Goal: Task Accomplishment & Management: Complete application form

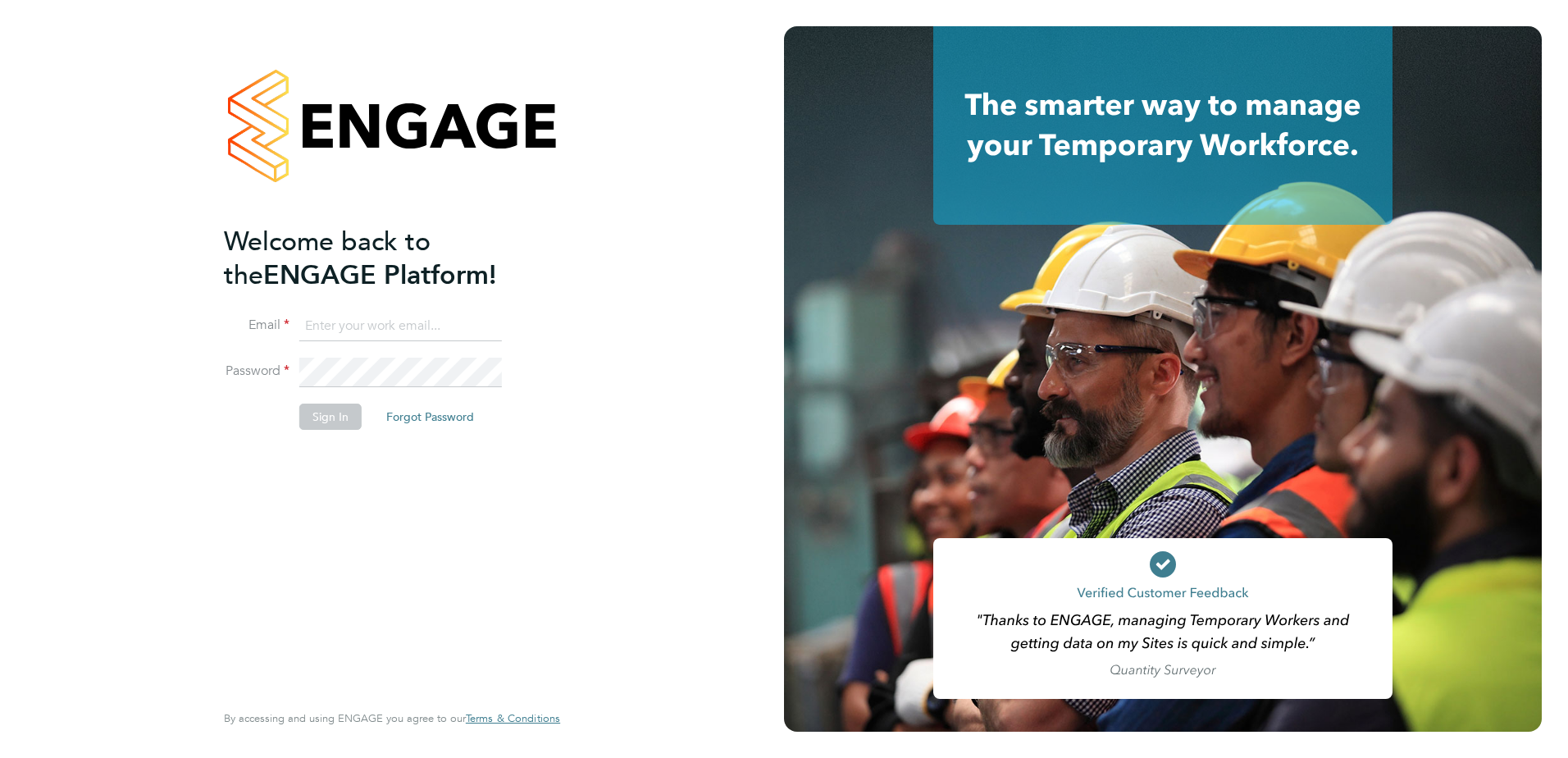
type input "[PERSON_NAME][EMAIL_ADDRESS][DOMAIN_NAME]"
click at [342, 414] on button "Sign In" at bounding box center [329, 416] width 62 height 27
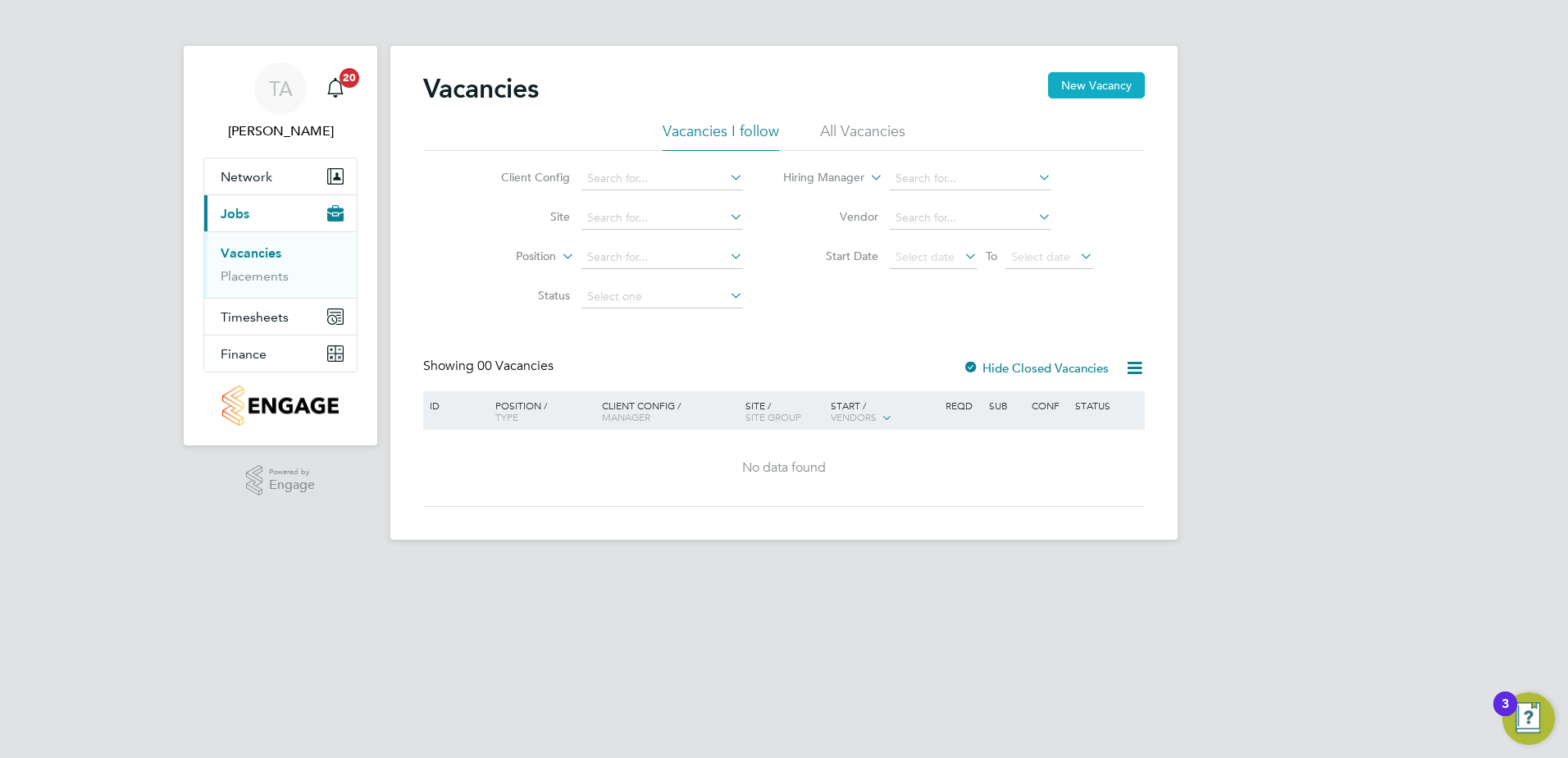
click at [1094, 89] on button "New Vacancy" at bounding box center [1096, 85] width 96 height 27
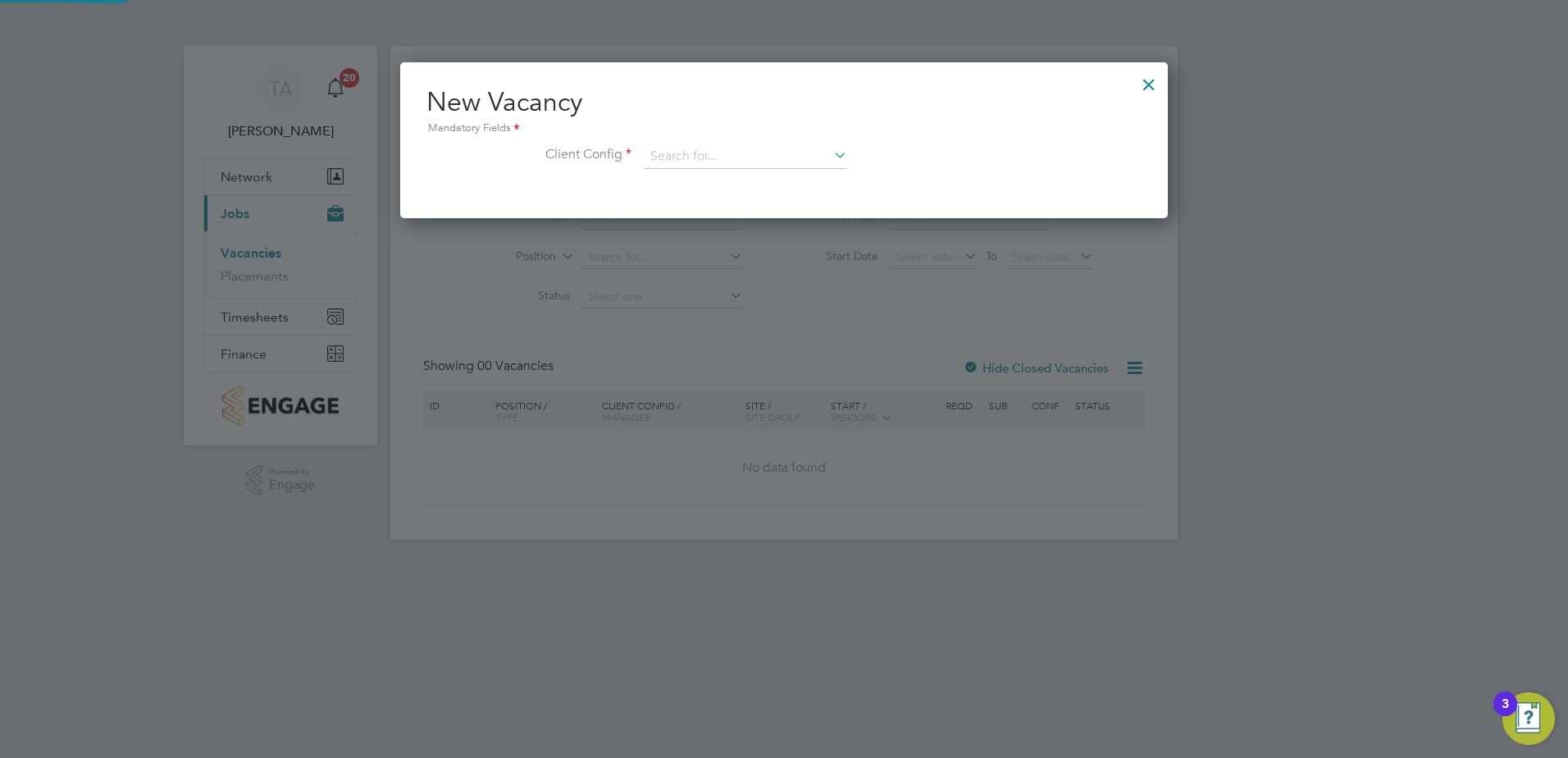
scroll to position [155, 769]
click at [740, 146] on input at bounding box center [746, 156] width 203 height 25
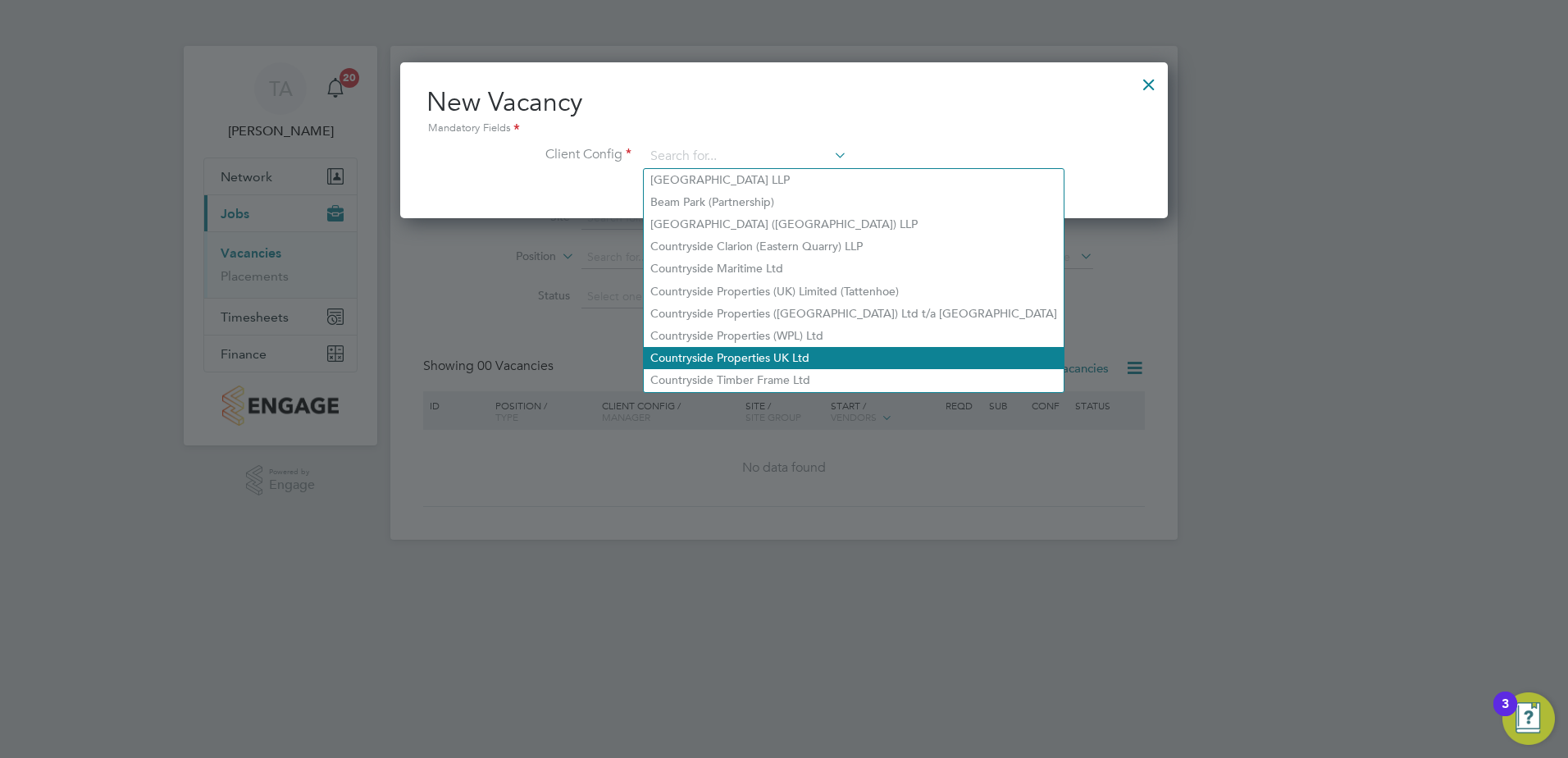
click at [744, 354] on li "Countryside Properties UK Ltd" at bounding box center [853, 358] width 420 height 23
type input "Countryside Properties UK Ltd"
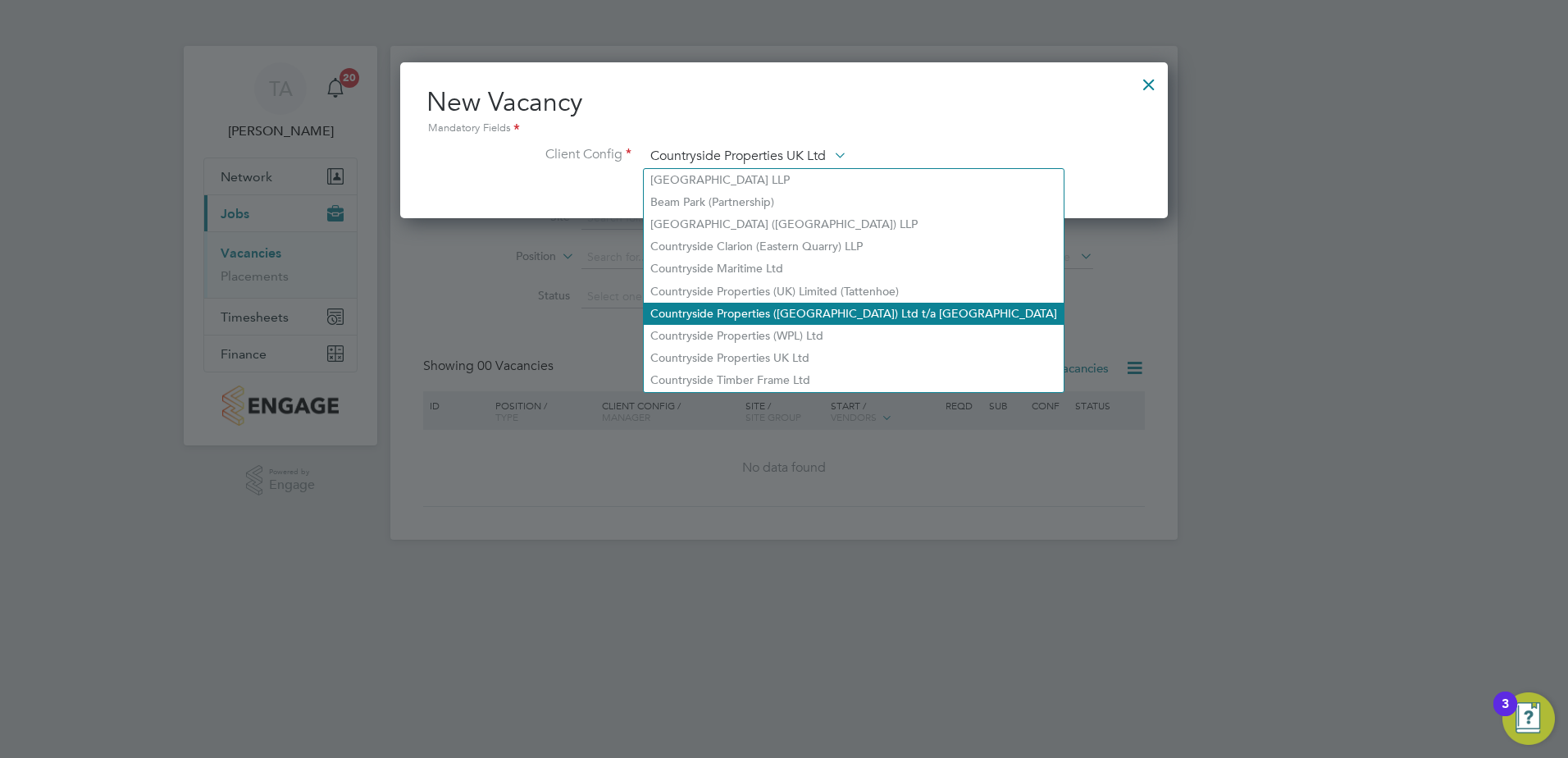
scroll to position [277, 769]
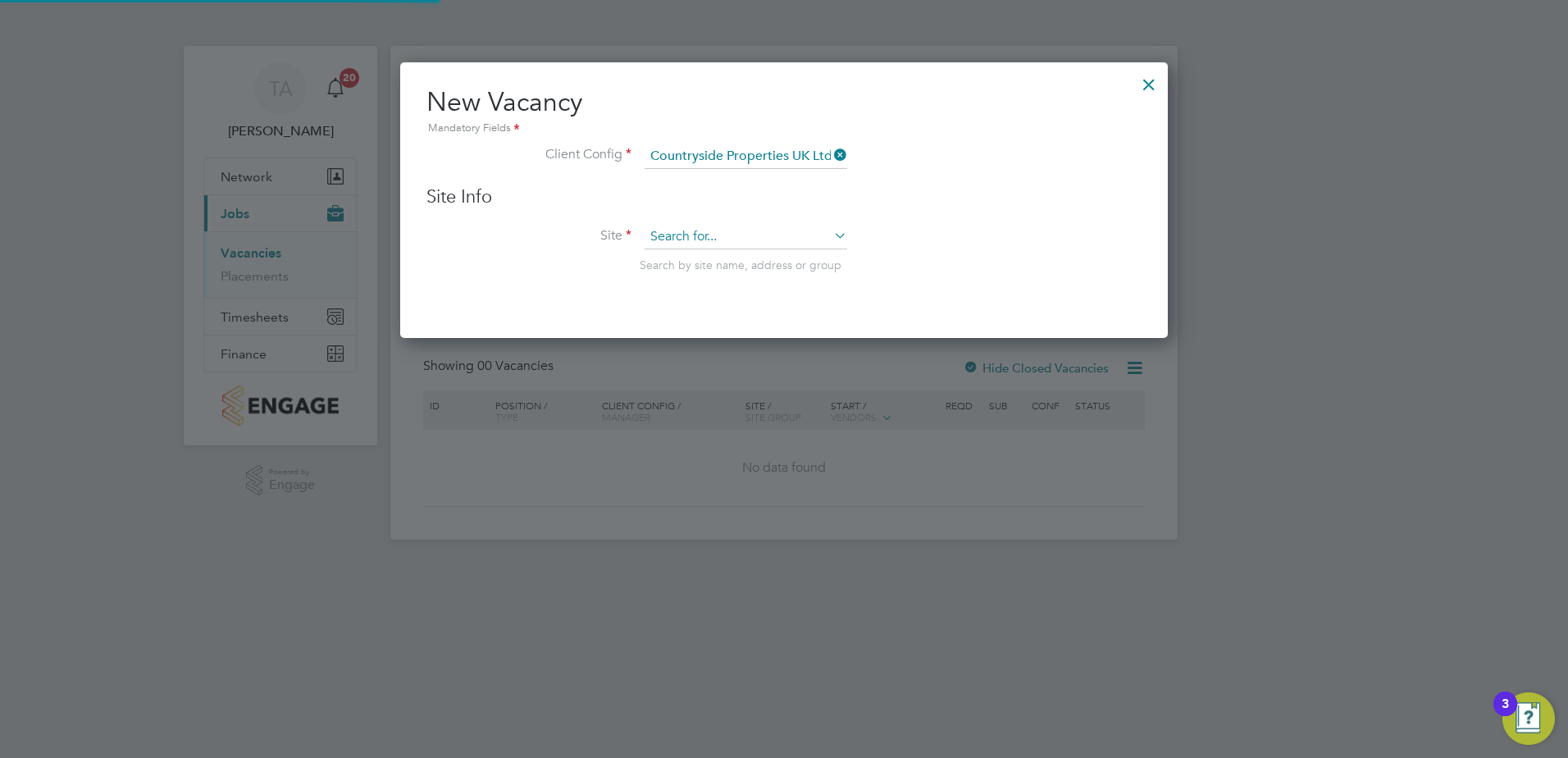
click at [739, 240] on input at bounding box center [746, 237] width 203 height 25
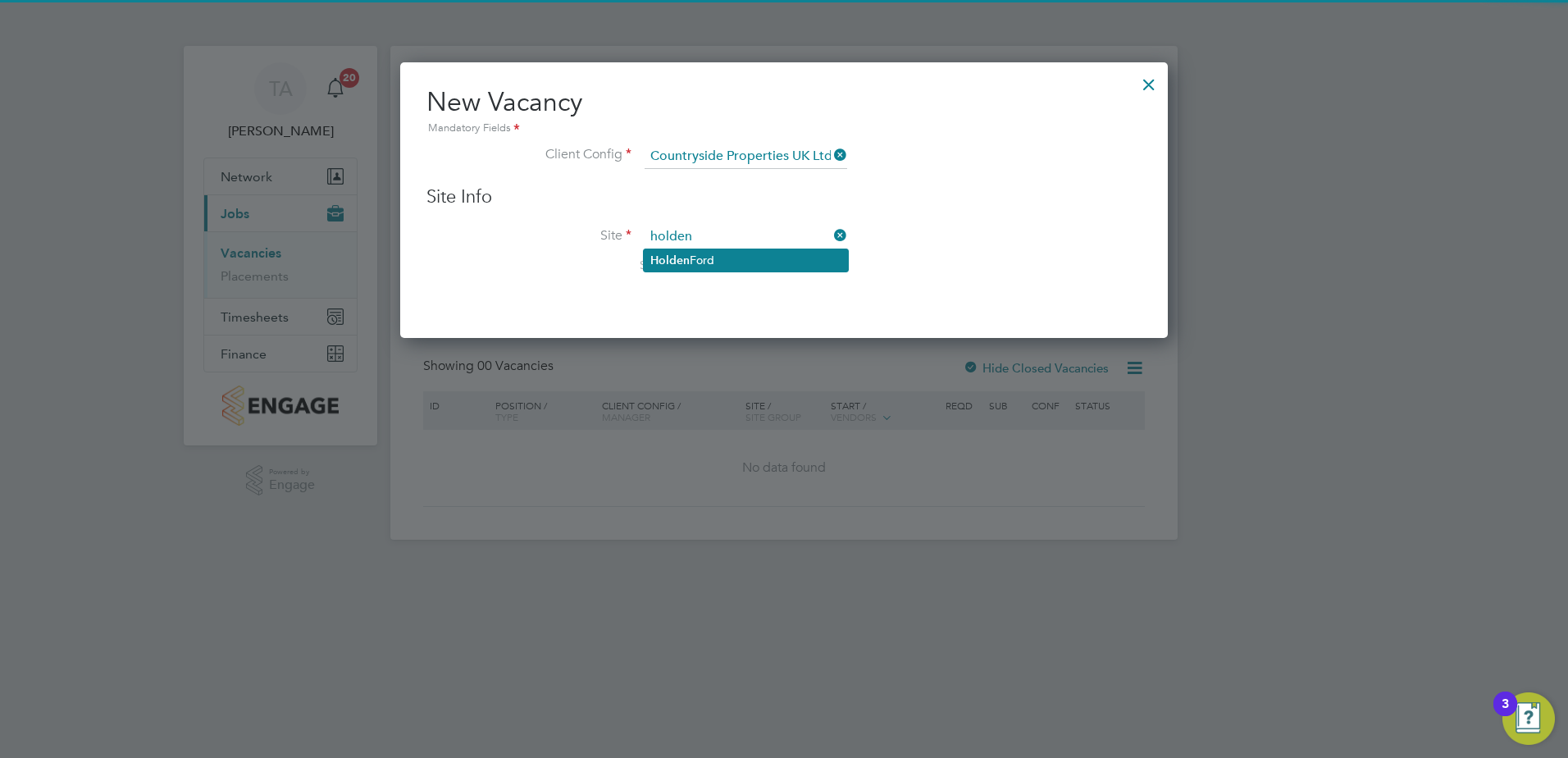
click at [755, 255] on li "Holden Ford" at bounding box center [746, 261] width 204 height 23
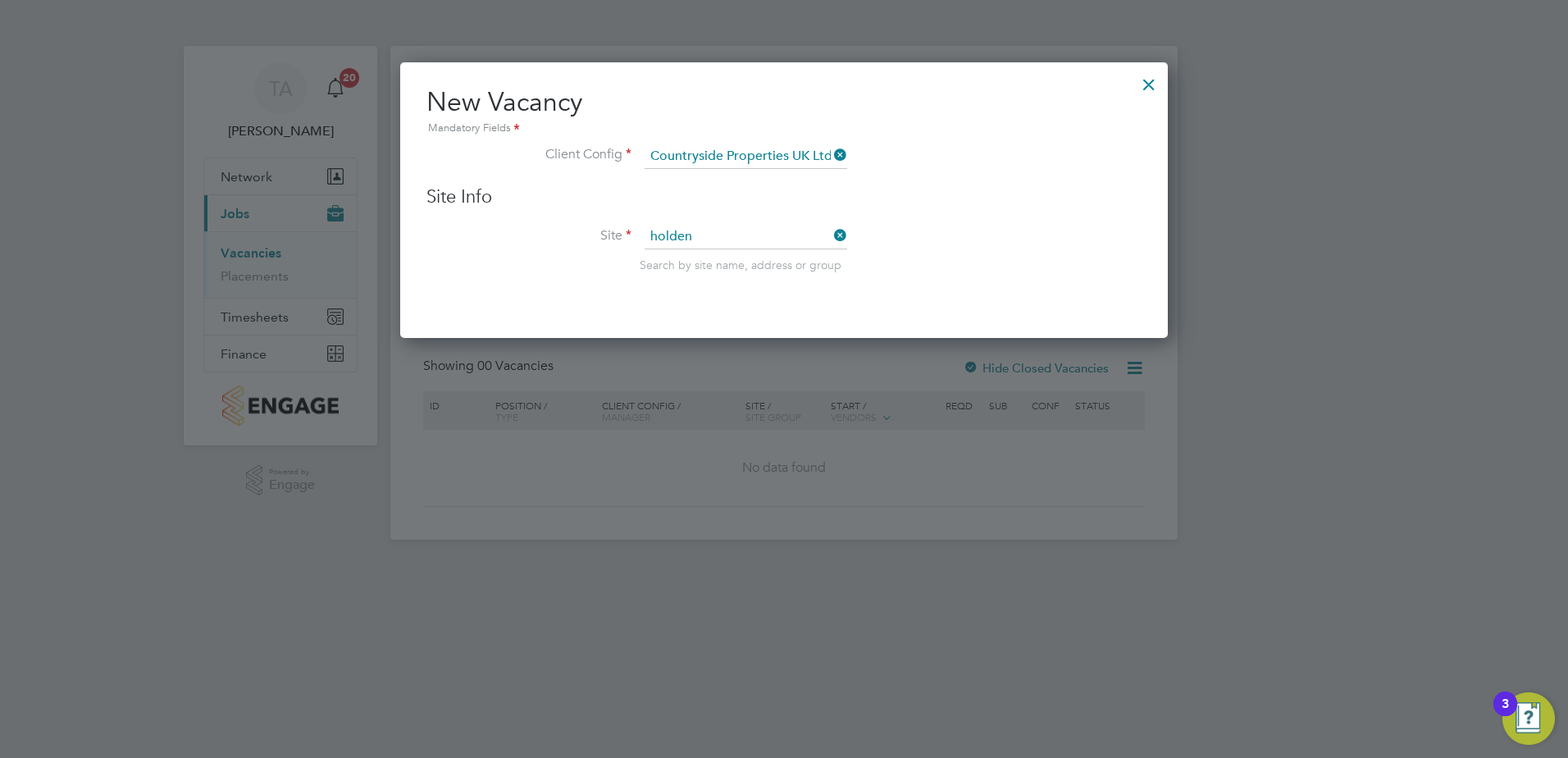
type input "Holden Ford"
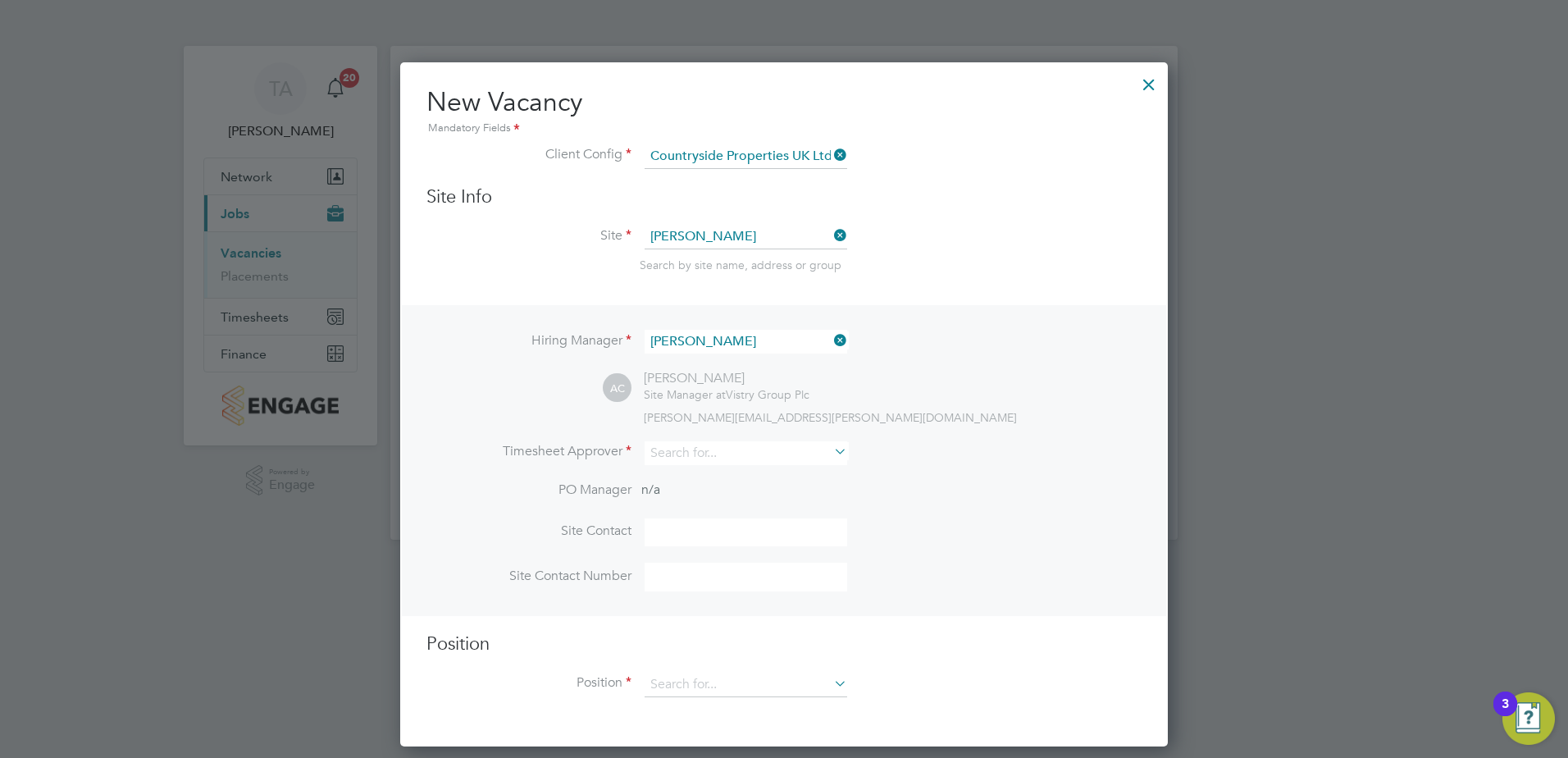
scroll to position [685, 769]
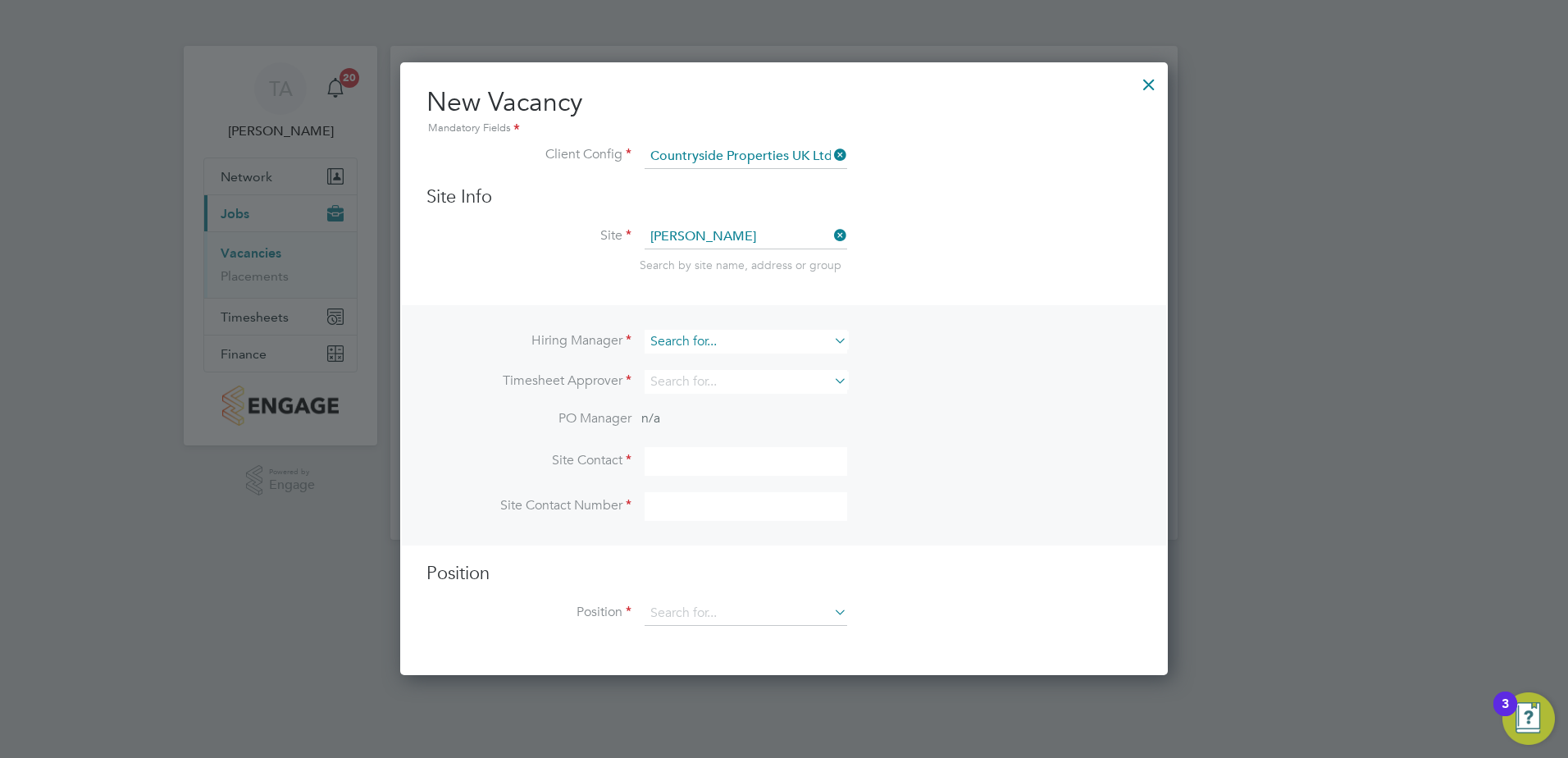
click at [788, 350] on input at bounding box center [746, 341] width 203 height 24
type input "s"
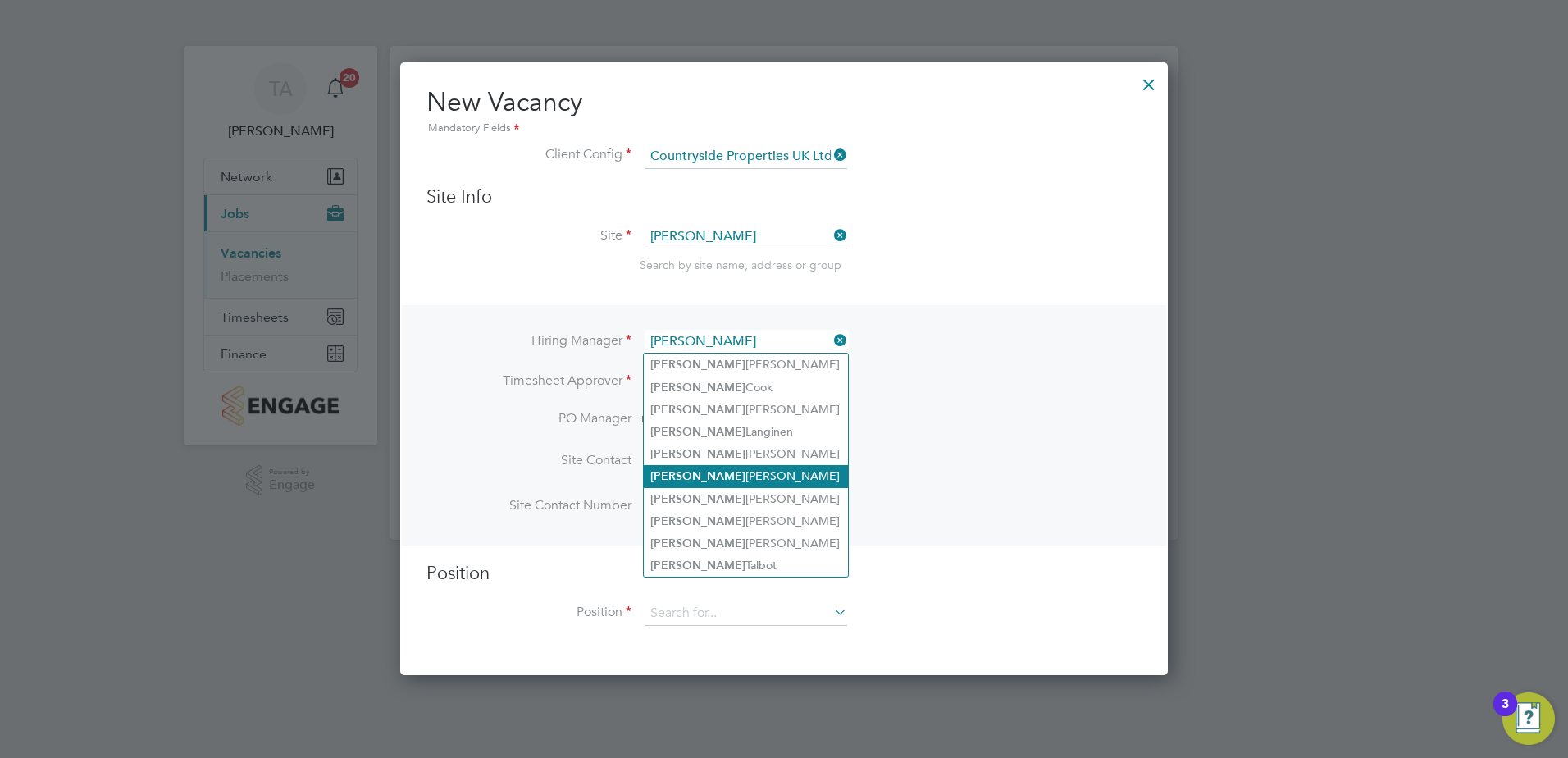
click at [712, 465] on li "Alex Carroll" at bounding box center [746, 476] width 204 height 23
type input "Alex Carroll"
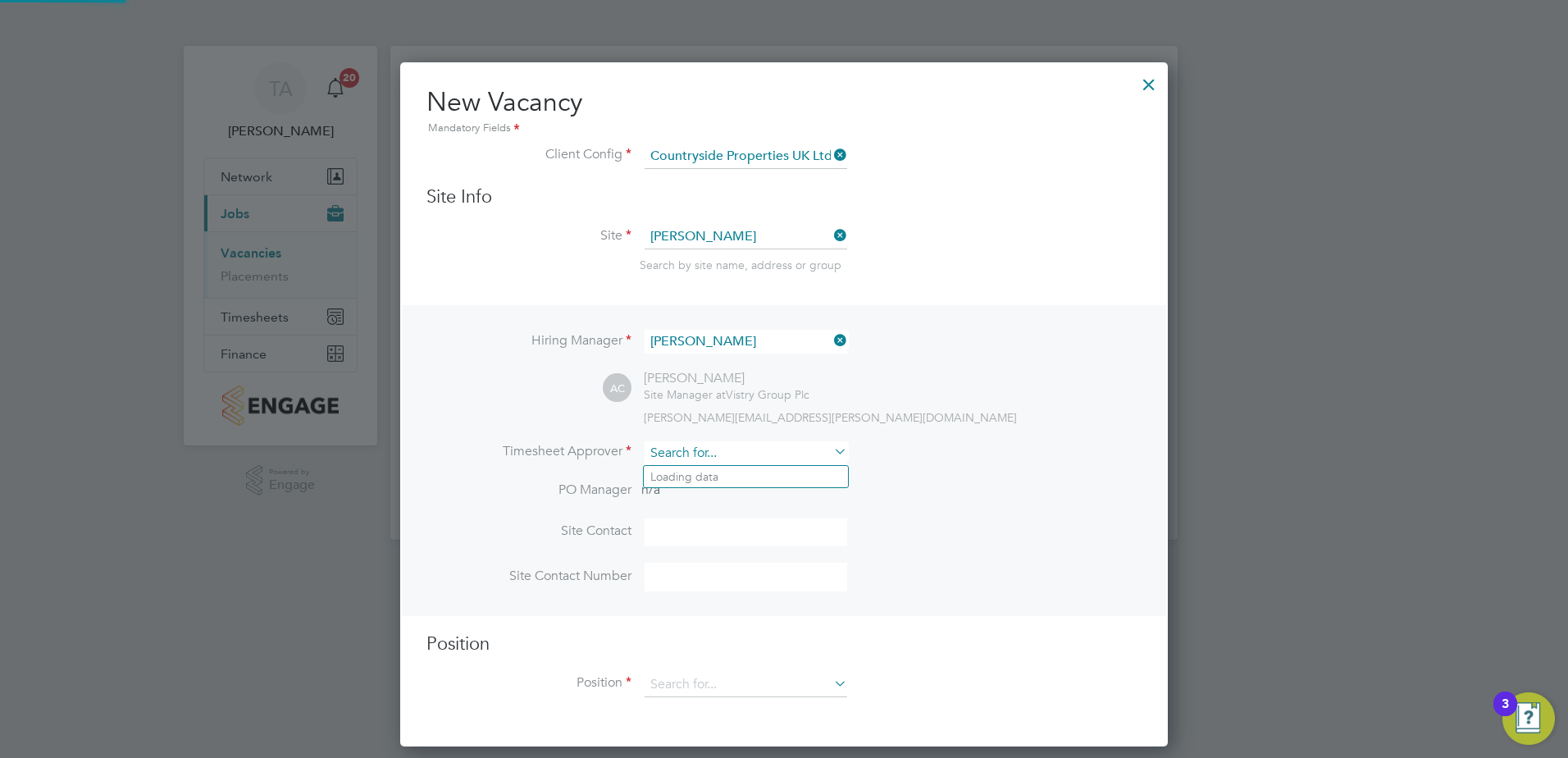
click at [722, 458] on input at bounding box center [746, 453] width 203 height 24
click at [721, 480] on li "Alex Car roll" at bounding box center [746, 477] width 204 height 23
type input "Alex Carroll"
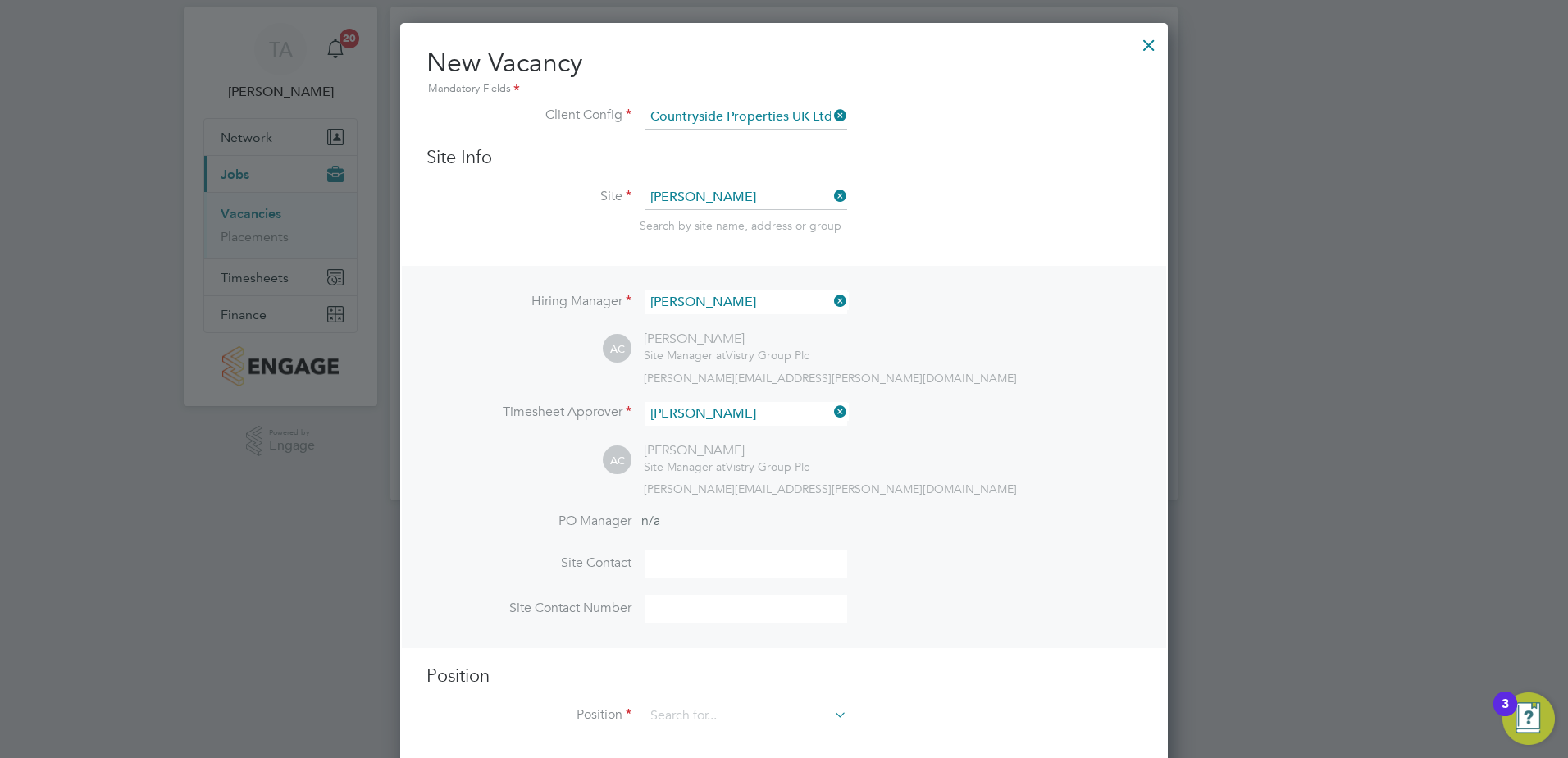
scroll to position [61, 0]
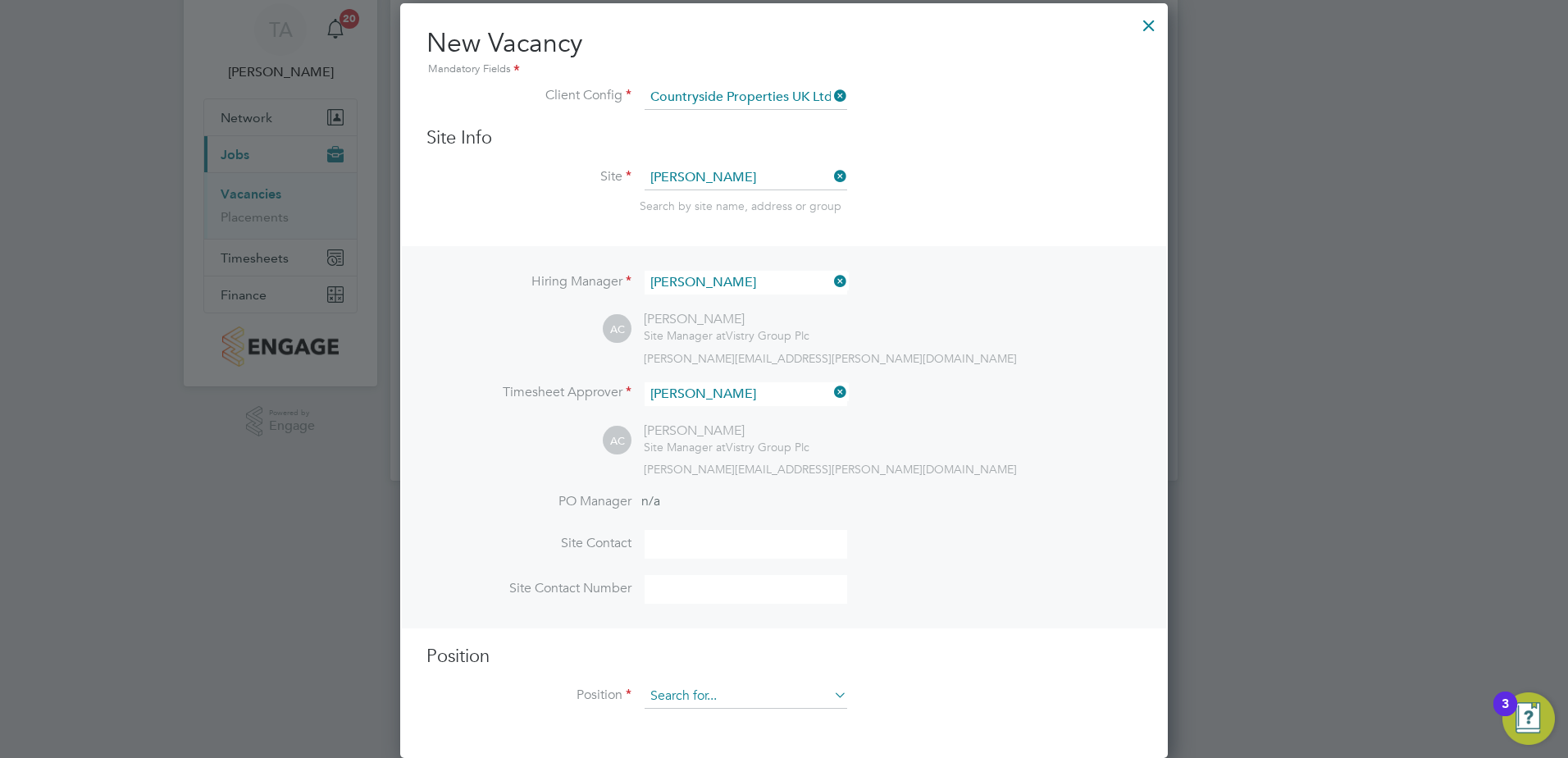
click at [705, 695] on input at bounding box center [746, 696] width 203 height 25
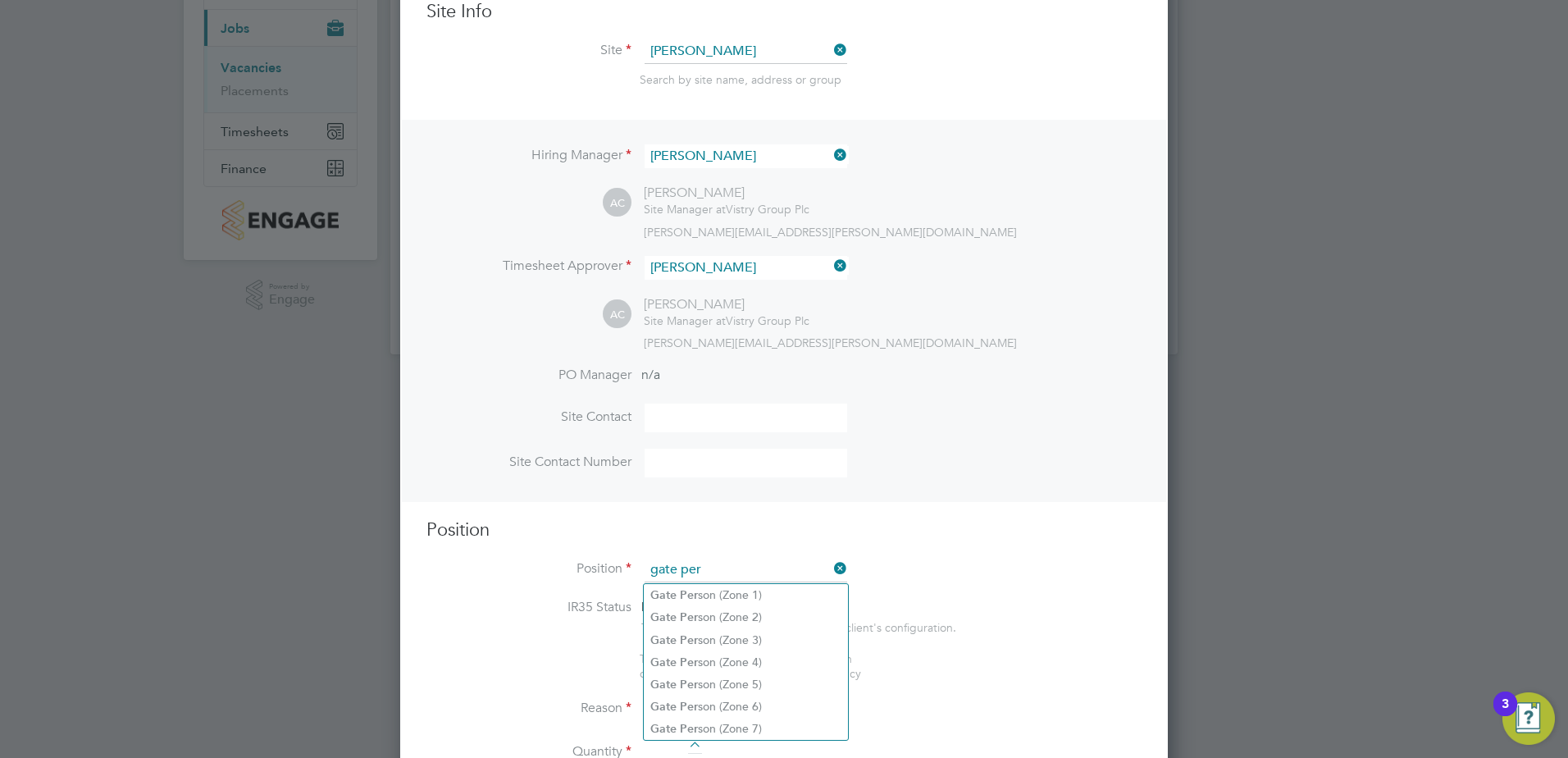
scroll to position [388, 0]
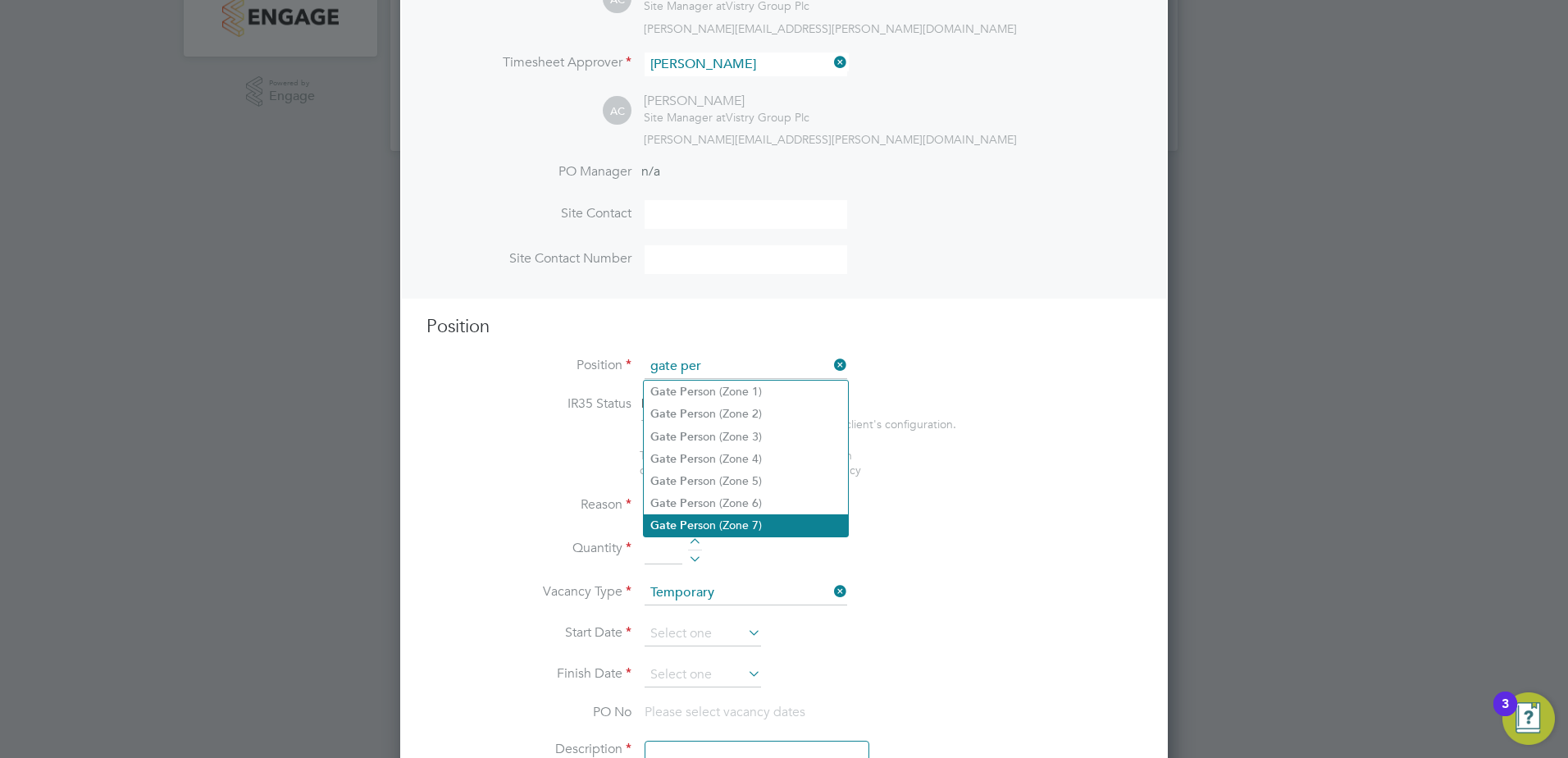
click at [720, 525] on li "Gate Per son (Zone 7)" at bounding box center [746, 525] width 204 height 23
type input "Gate Person (Zone 7)"
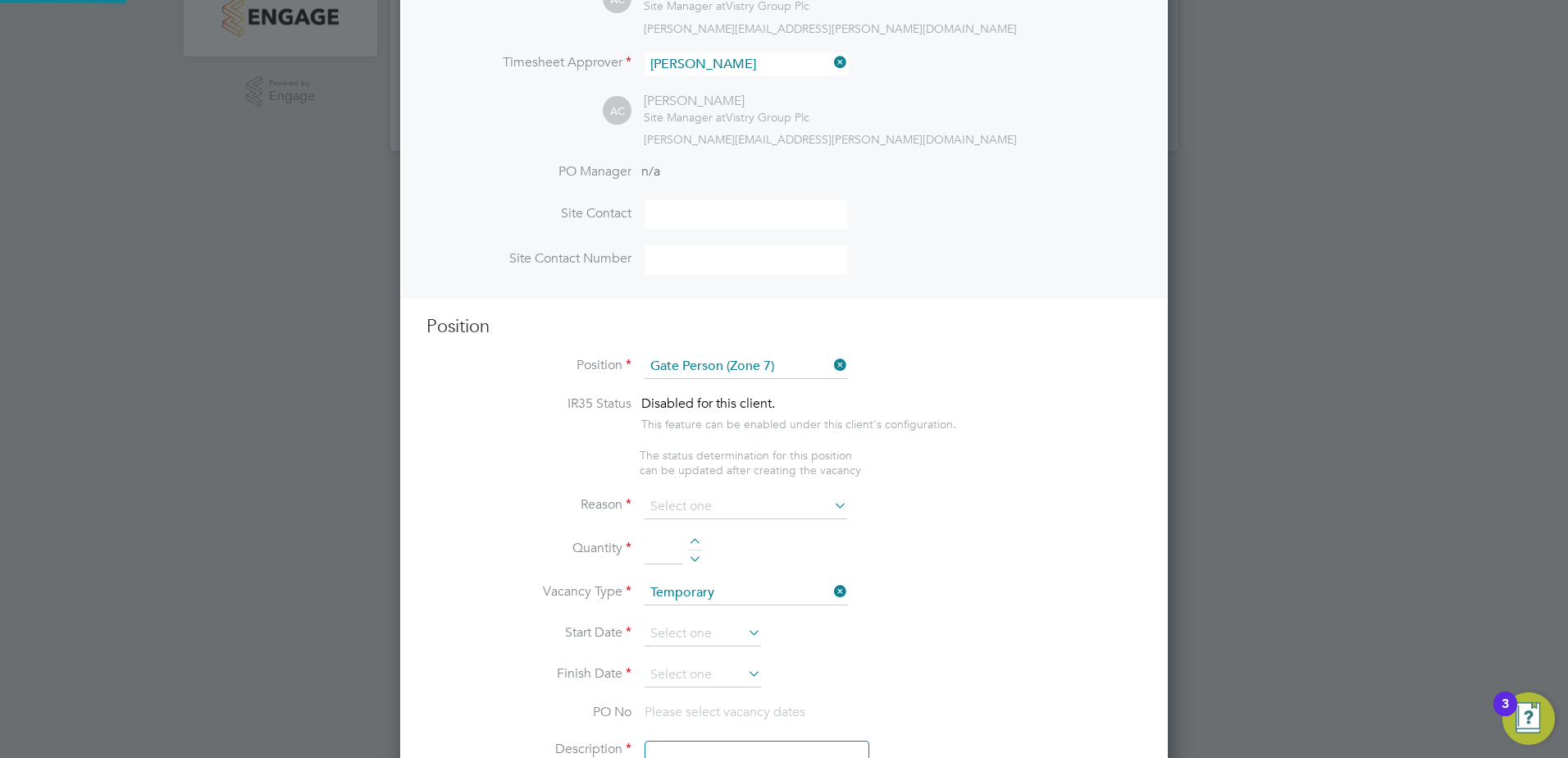
type textarea "• Welcoming visitors and signing visitors in and out of site • Checking CSCS ca…"
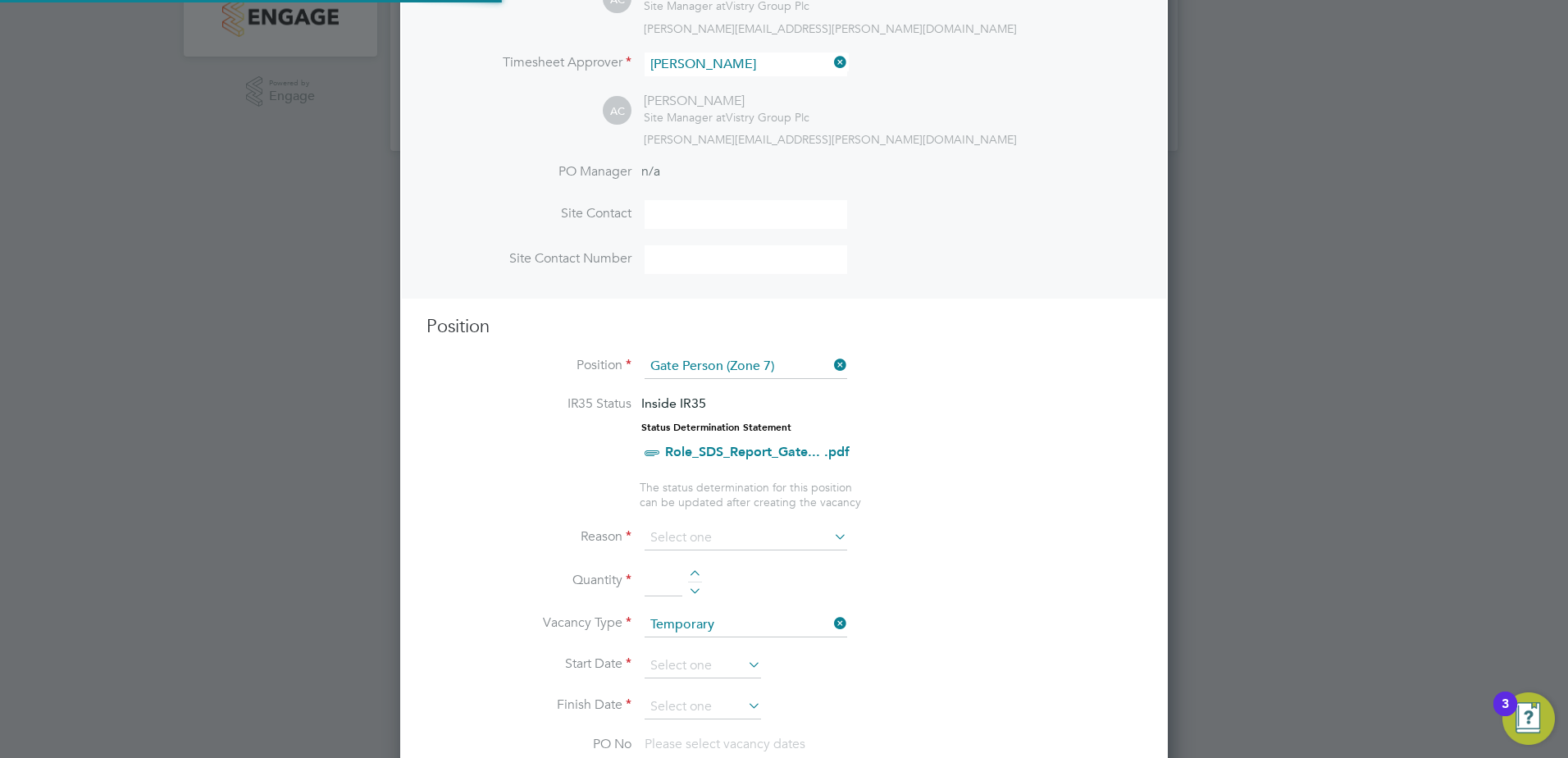
scroll to position [48, 87]
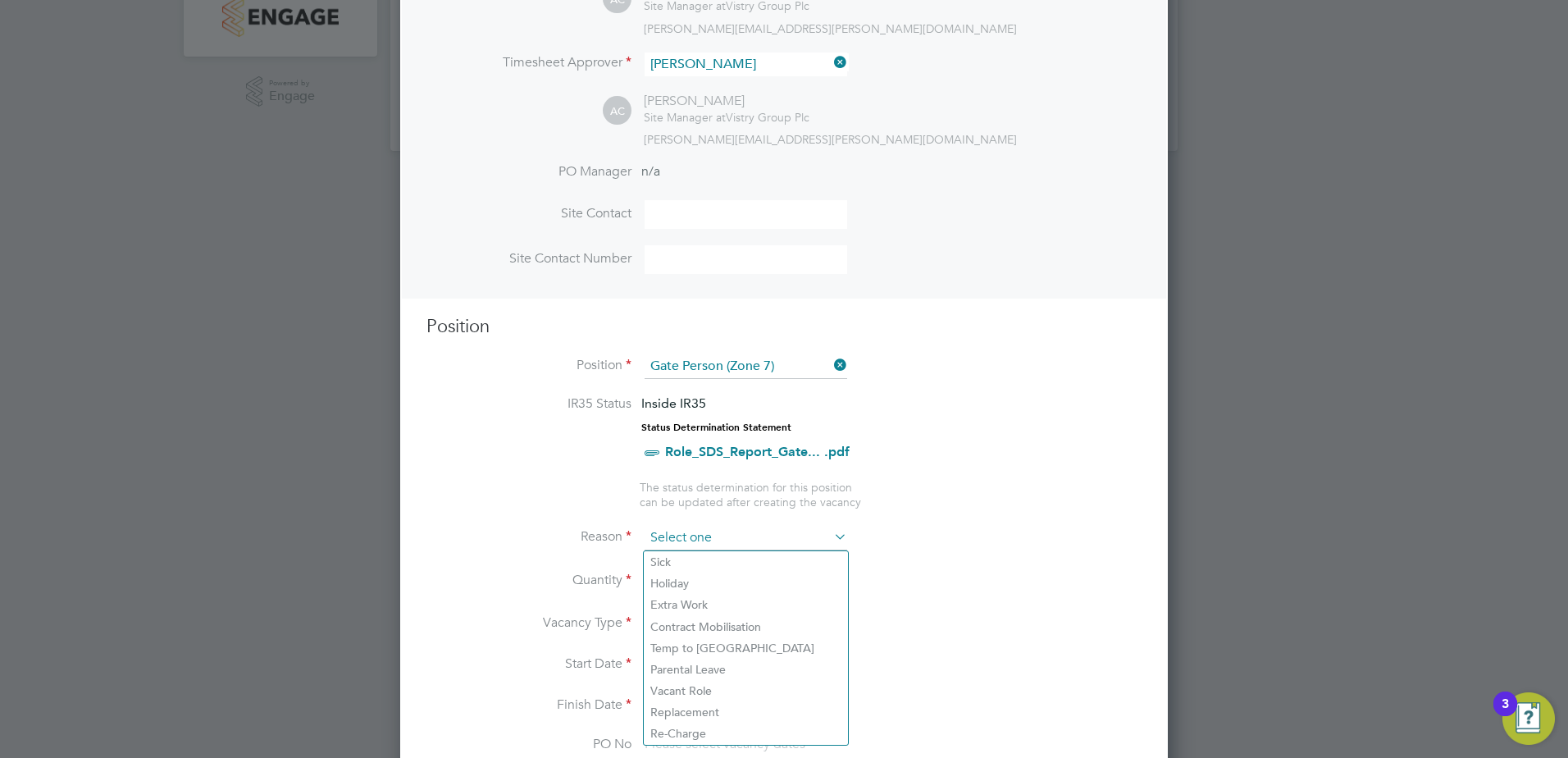
click at [720, 545] on input at bounding box center [746, 538] width 203 height 25
click at [702, 709] on li "Replacement" at bounding box center [746, 712] width 204 height 22
type input "Replacement"
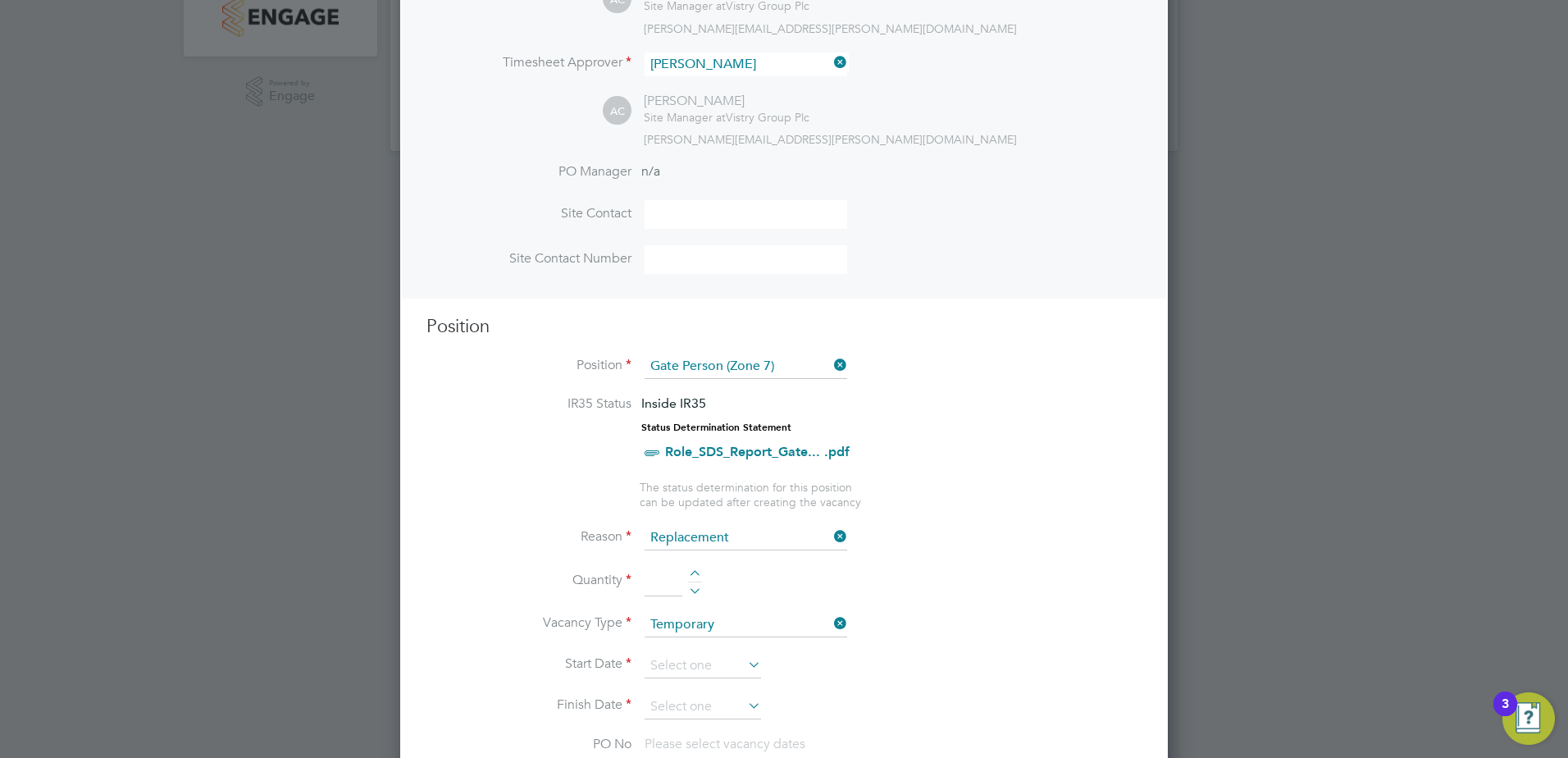
click at [693, 576] on div at bounding box center [695, 576] width 14 height 12
type input "1"
click at [681, 666] on input at bounding box center [703, 666] width 116 height 25
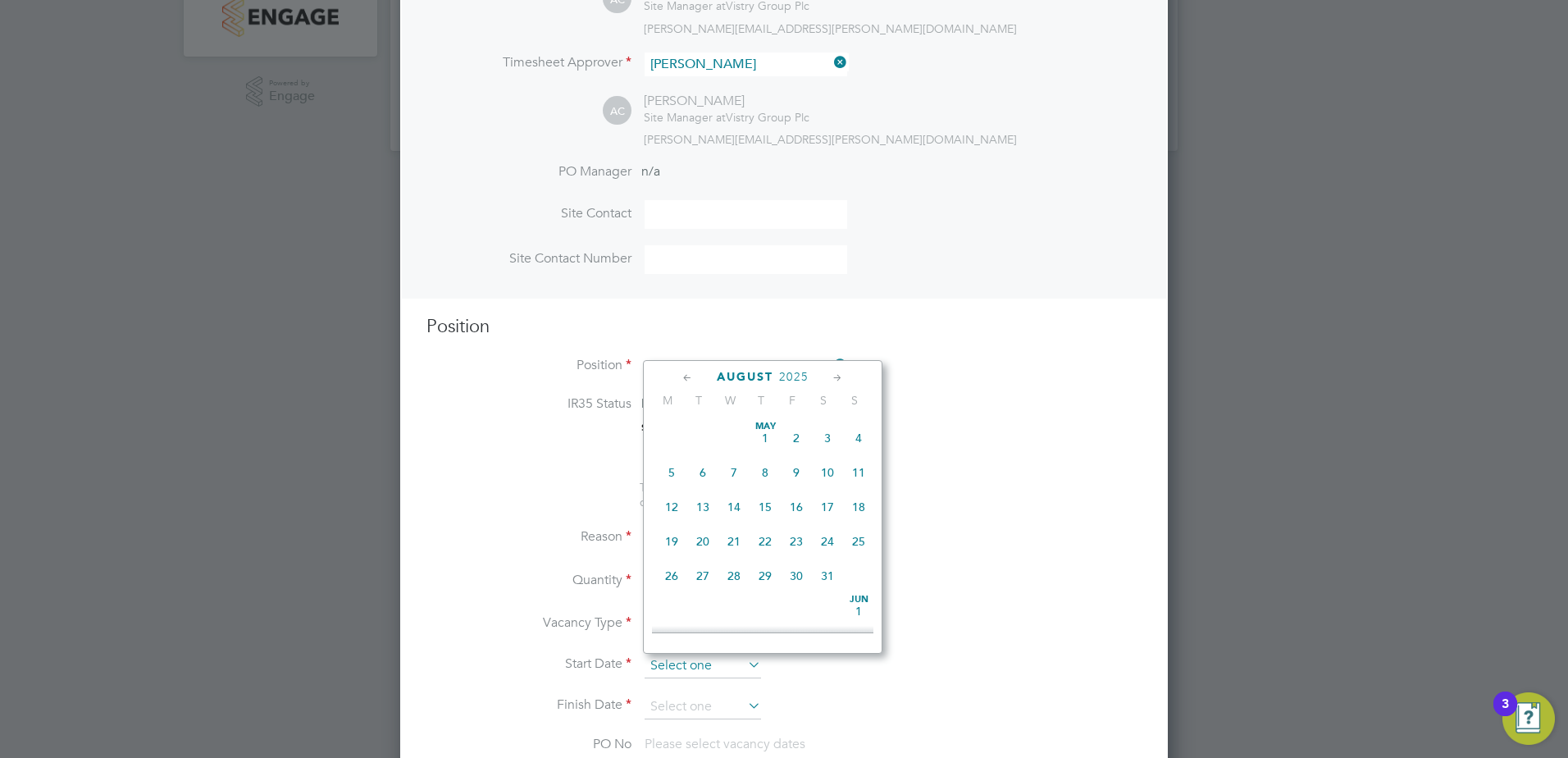
scroll to position [639, 0]
click at [673, 540] on span "Sep 1" at bounding box center [671, 526] width 31 height 31
type input "01 Sep 2025"
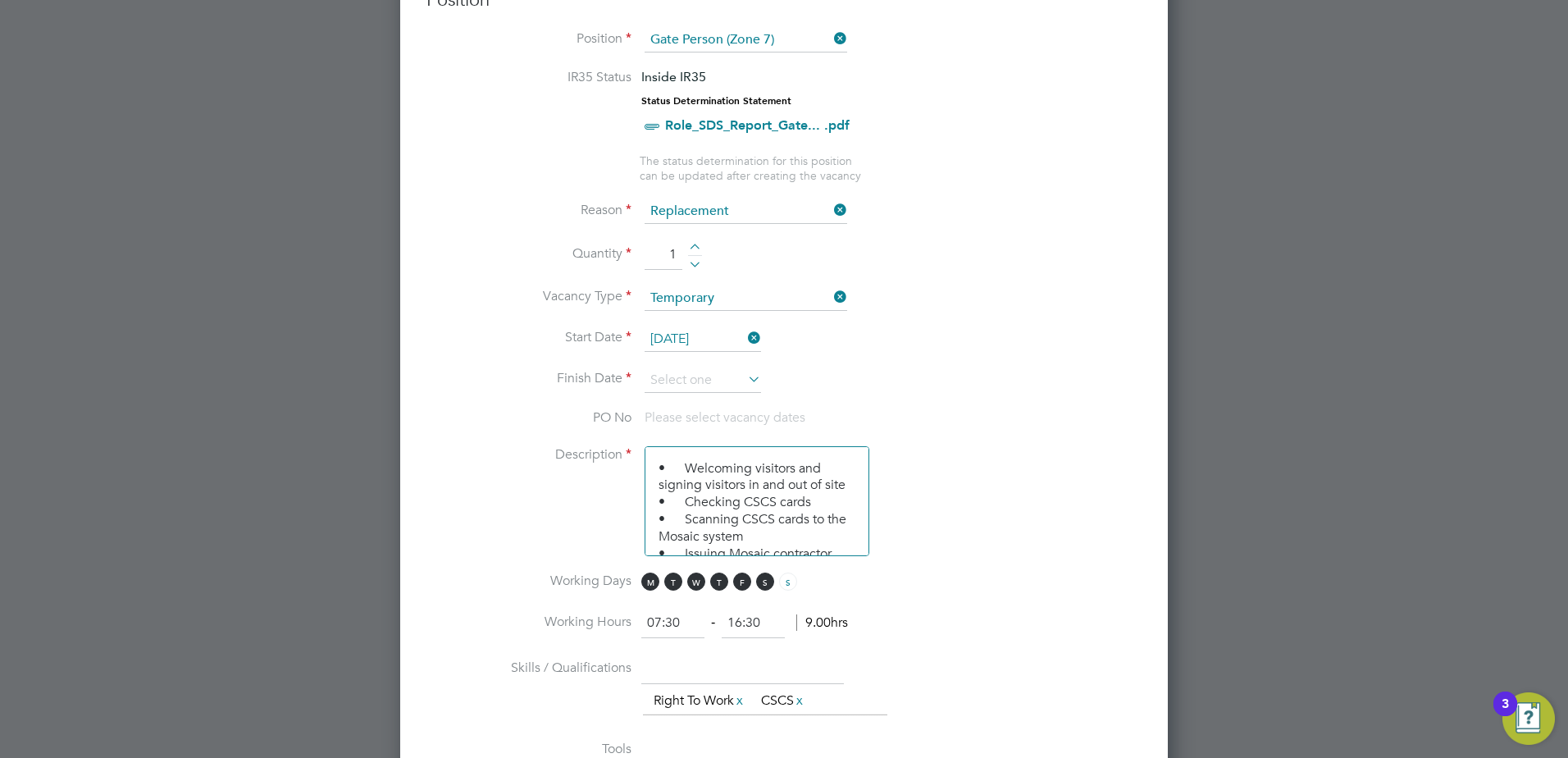
scroll to position [717, 0]
click at [698, 379] on input at bounding box center [703, 379] width 116 height 25
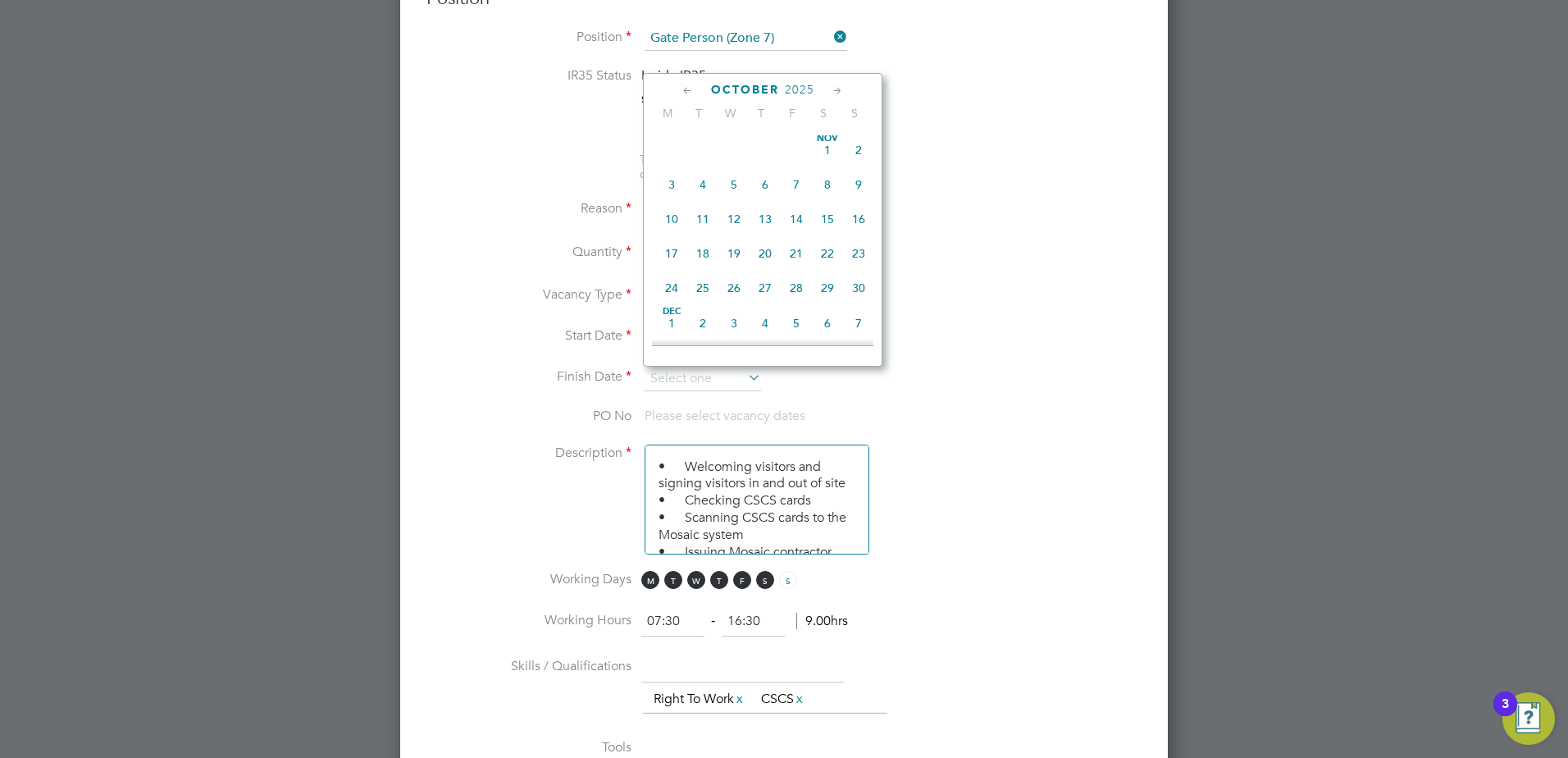
scroll to position [907, 0]
click at [800, 297] on span "28" at bounding box center [796, 281] width 31 height 31
type input "28 Nov 2025"
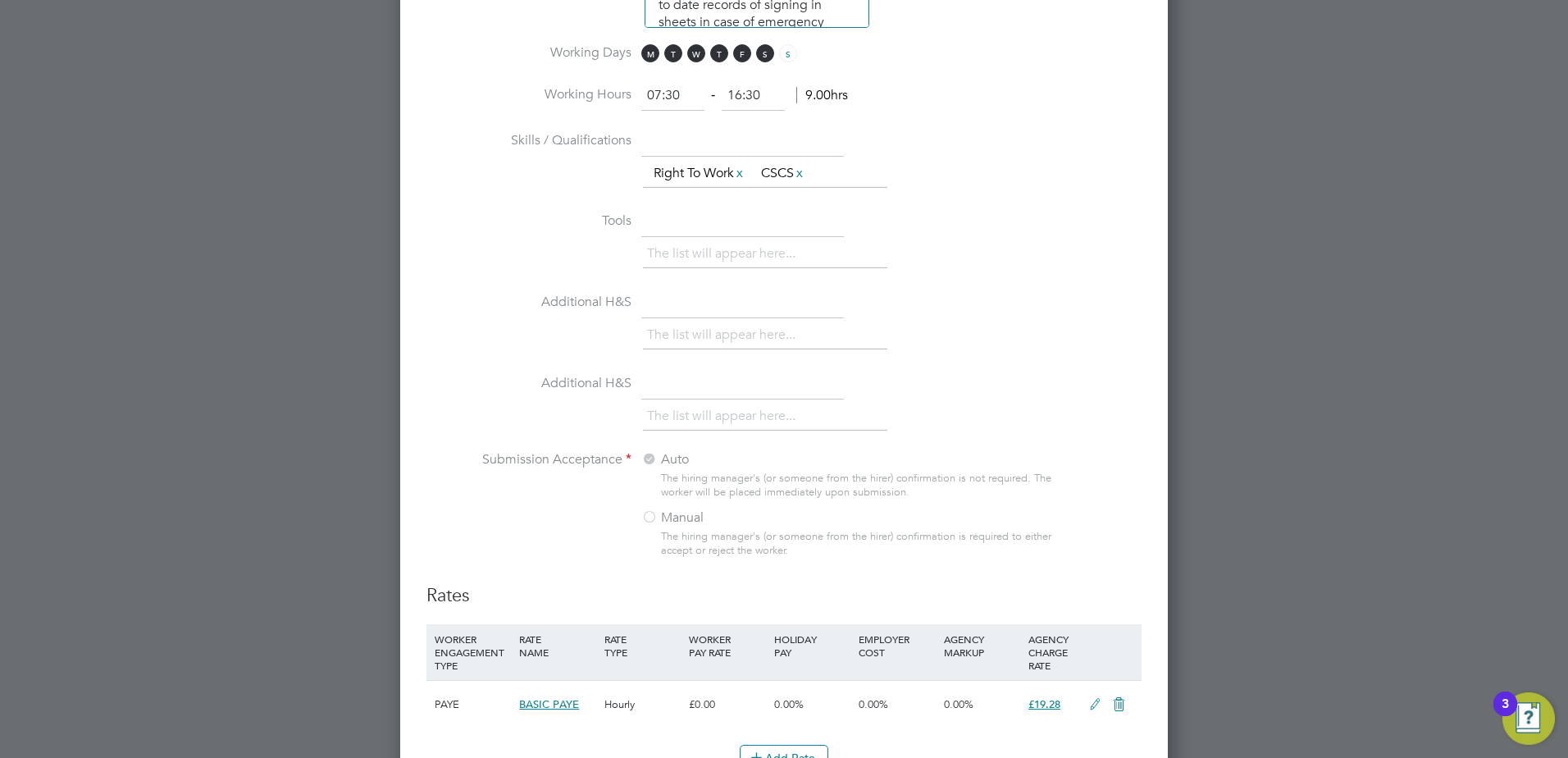
scroll to position [0, 0]
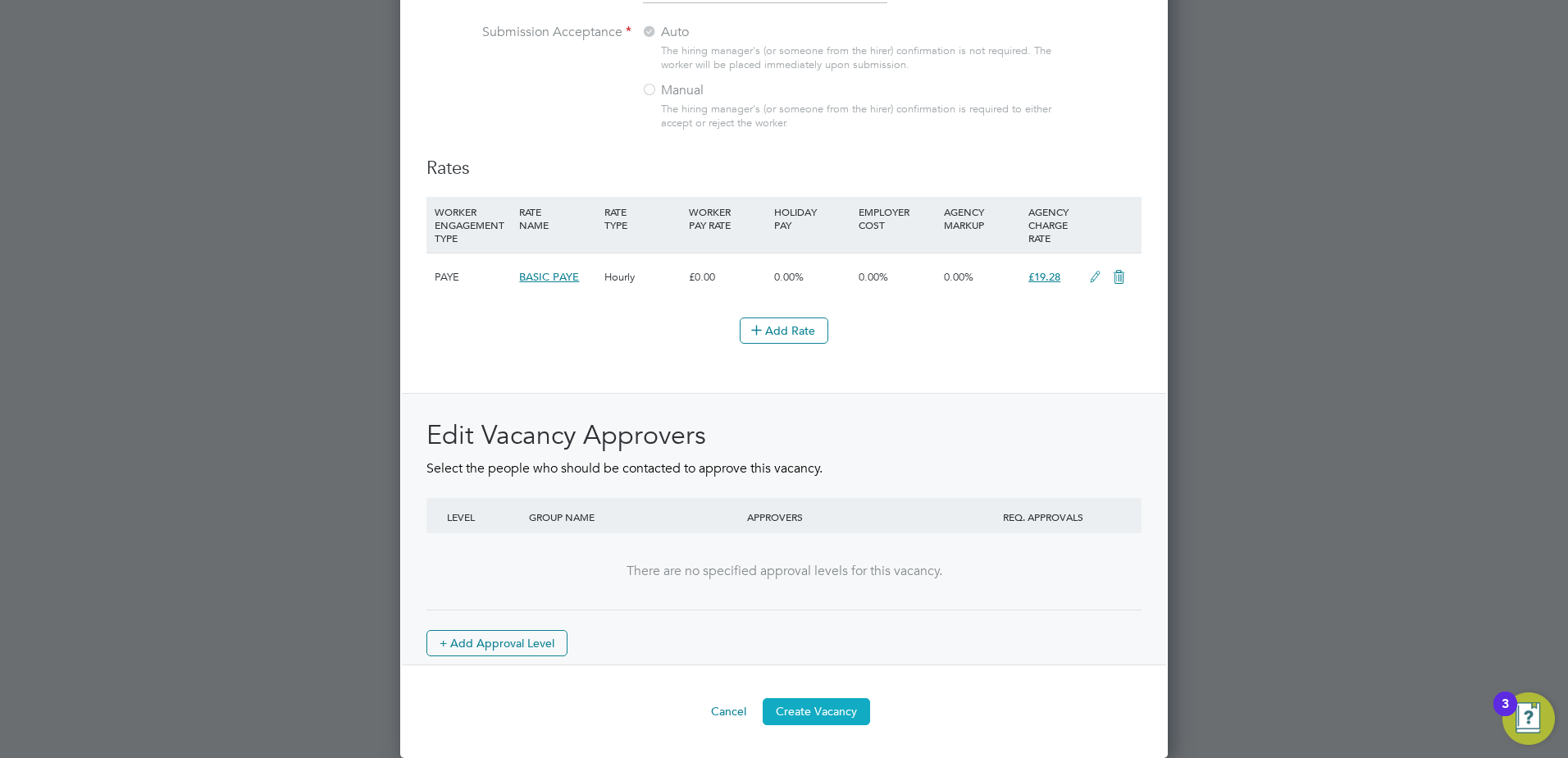
click at [841, 714] on button "Create Vacancy" at bounding box center [816, 711] width 107 height 27
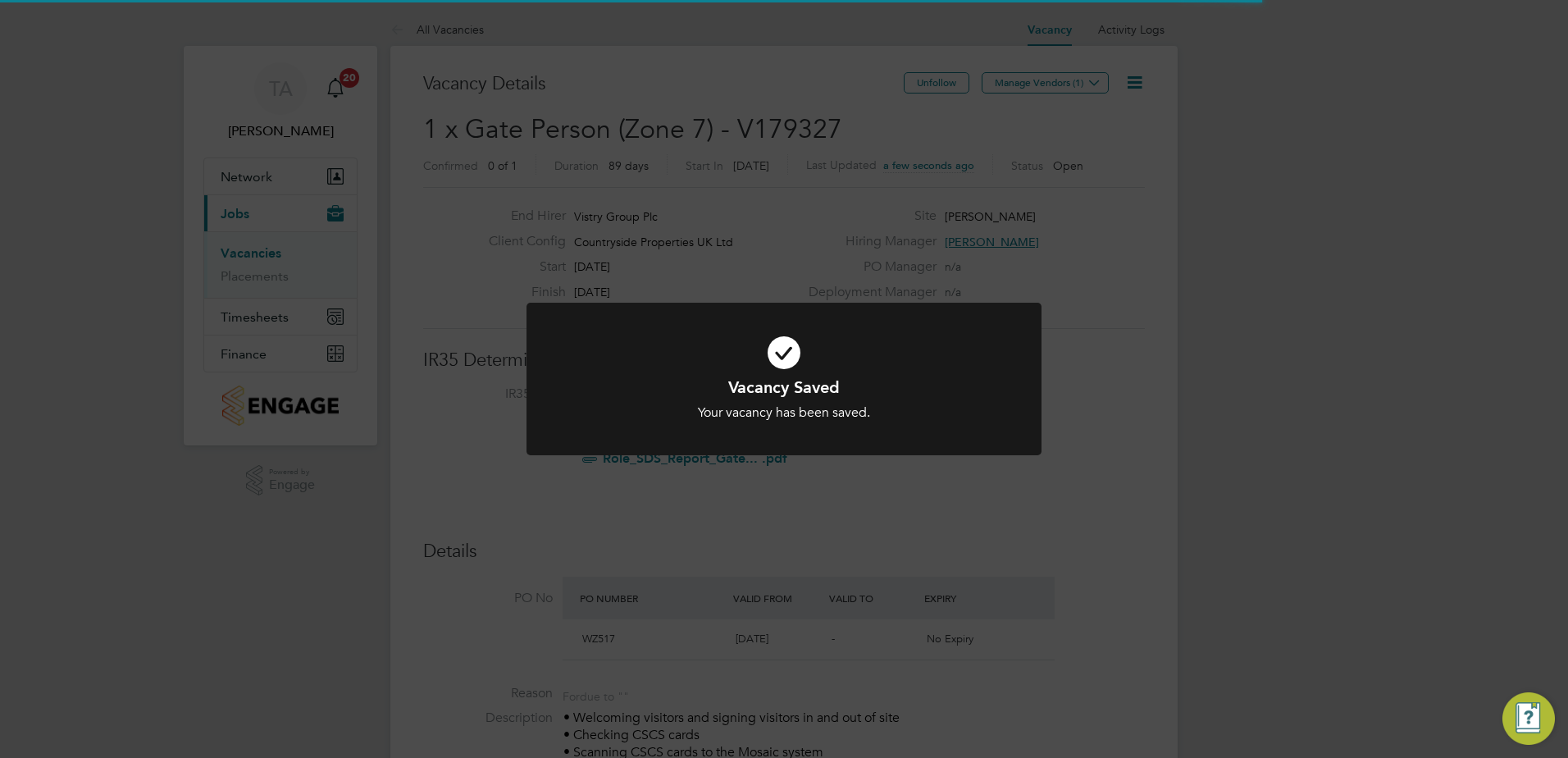
click at [1172, 277] on div "Vacancy Saved Your vacancy has been saved. Cancel Okay" at bounding box center [784, 379] width 1568 height 758
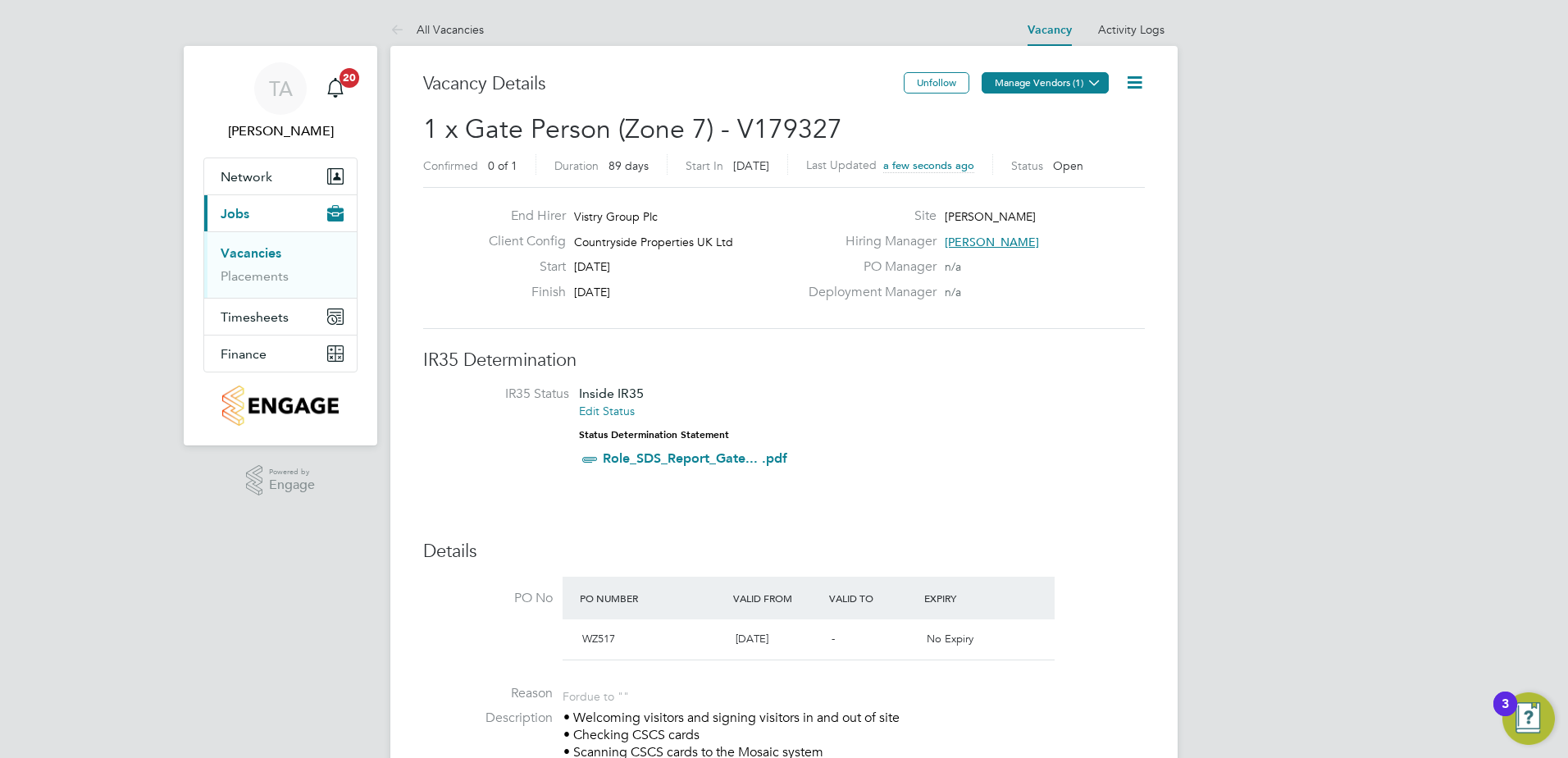
click at [1014, 81] on button "Manage Vendors (1)" at bounding box center [1044, 83] width 127 height 22
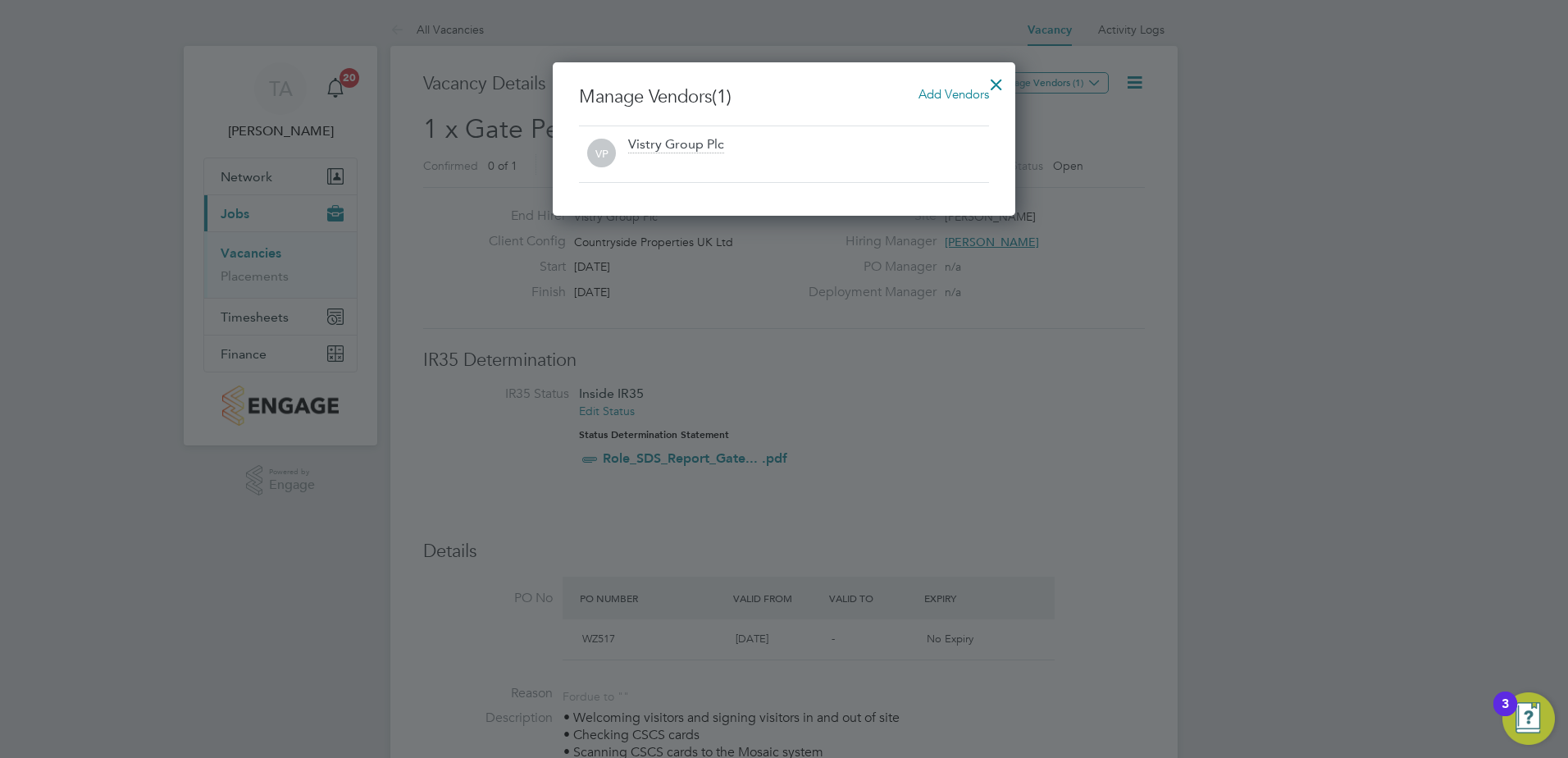
click at [948, 93] on span "Add Vendors" at bounding box center [954, 94] width 71 height 16
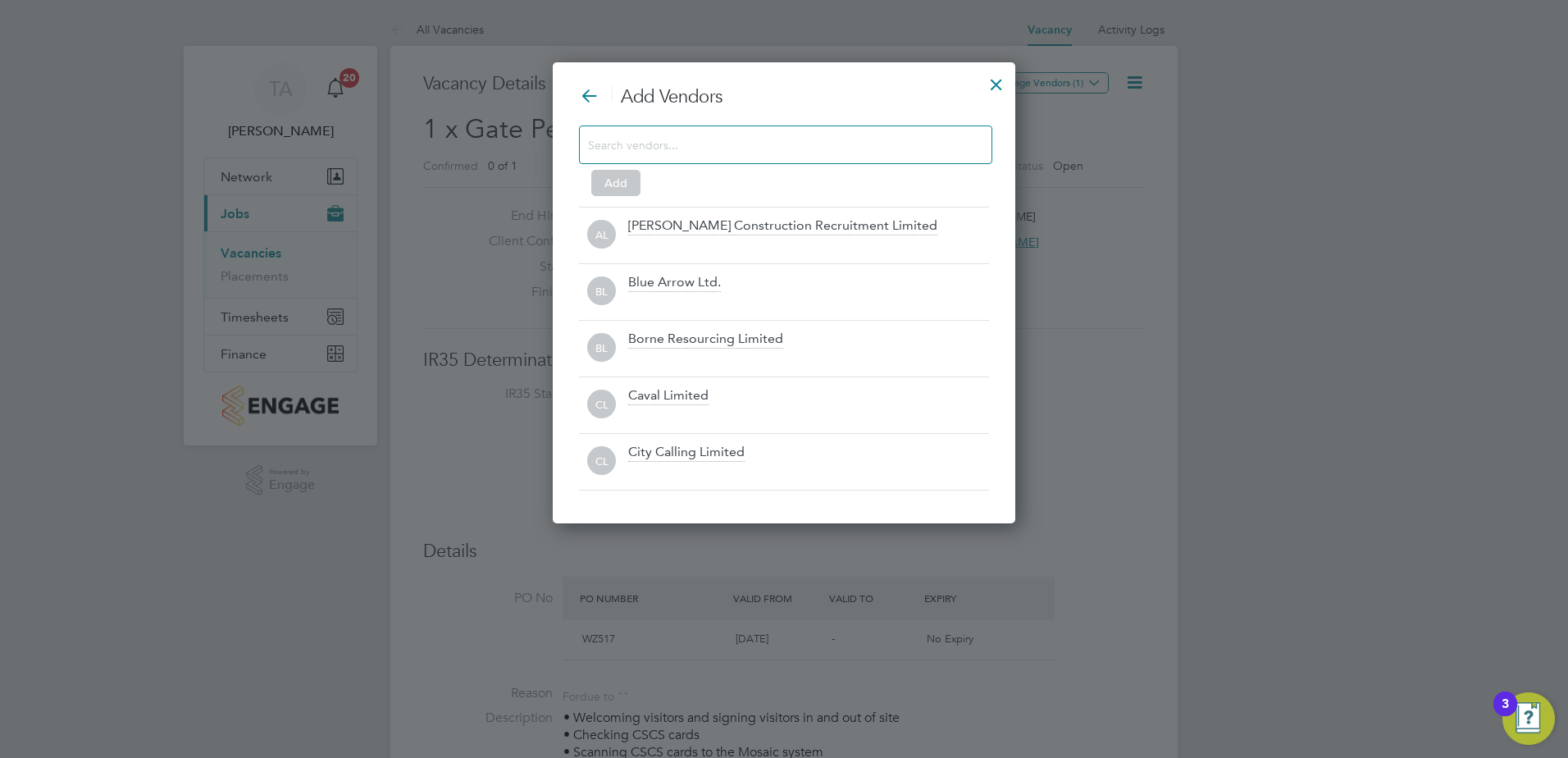
click at [869, 141] on input at bounding box center [772, 145] width 369 height 22
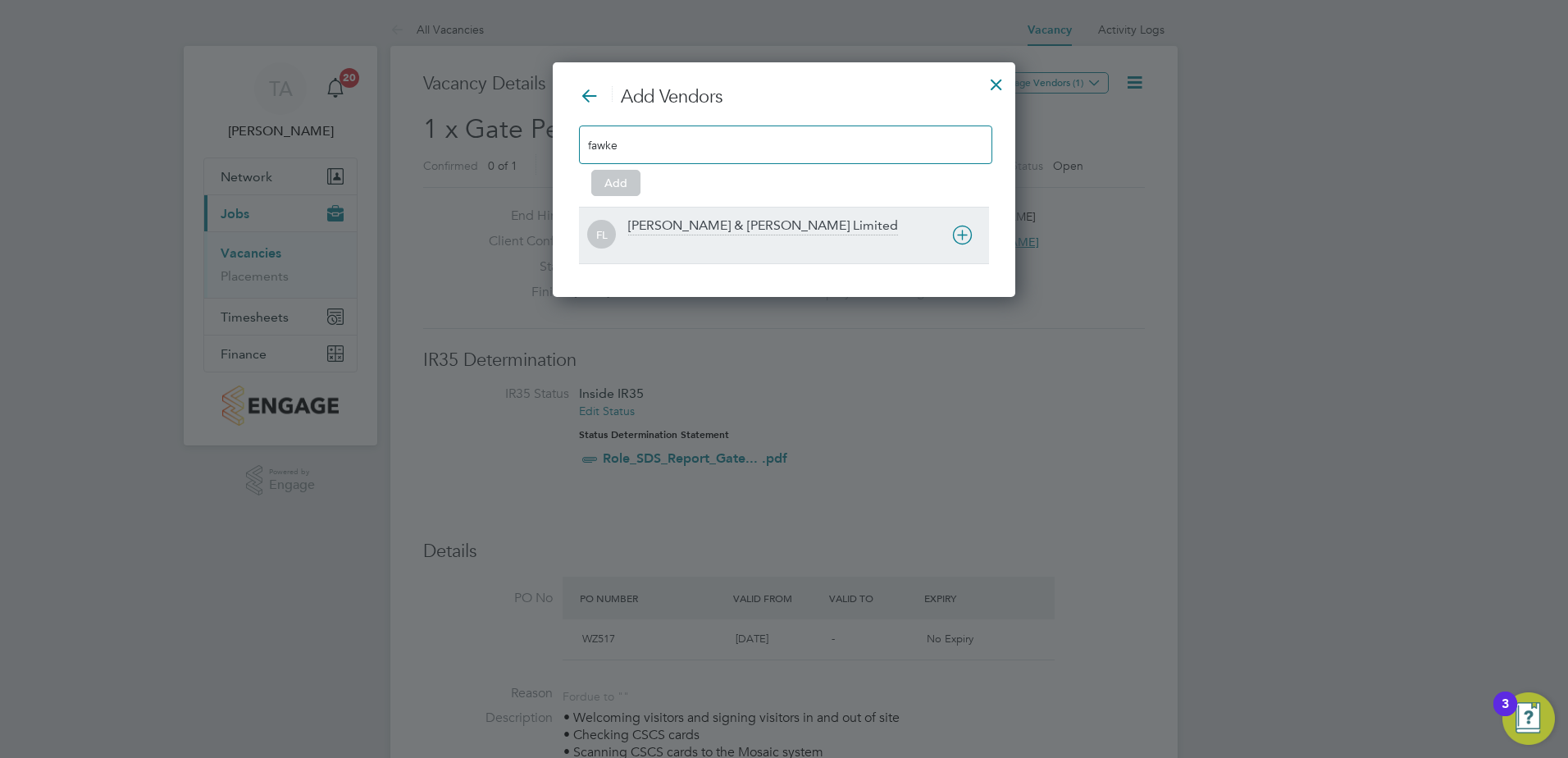
type input "fawke"
click at [729, 230] on div "Fawkes & Reece Limited" at bounding box center [763, 226] width 269 height 18
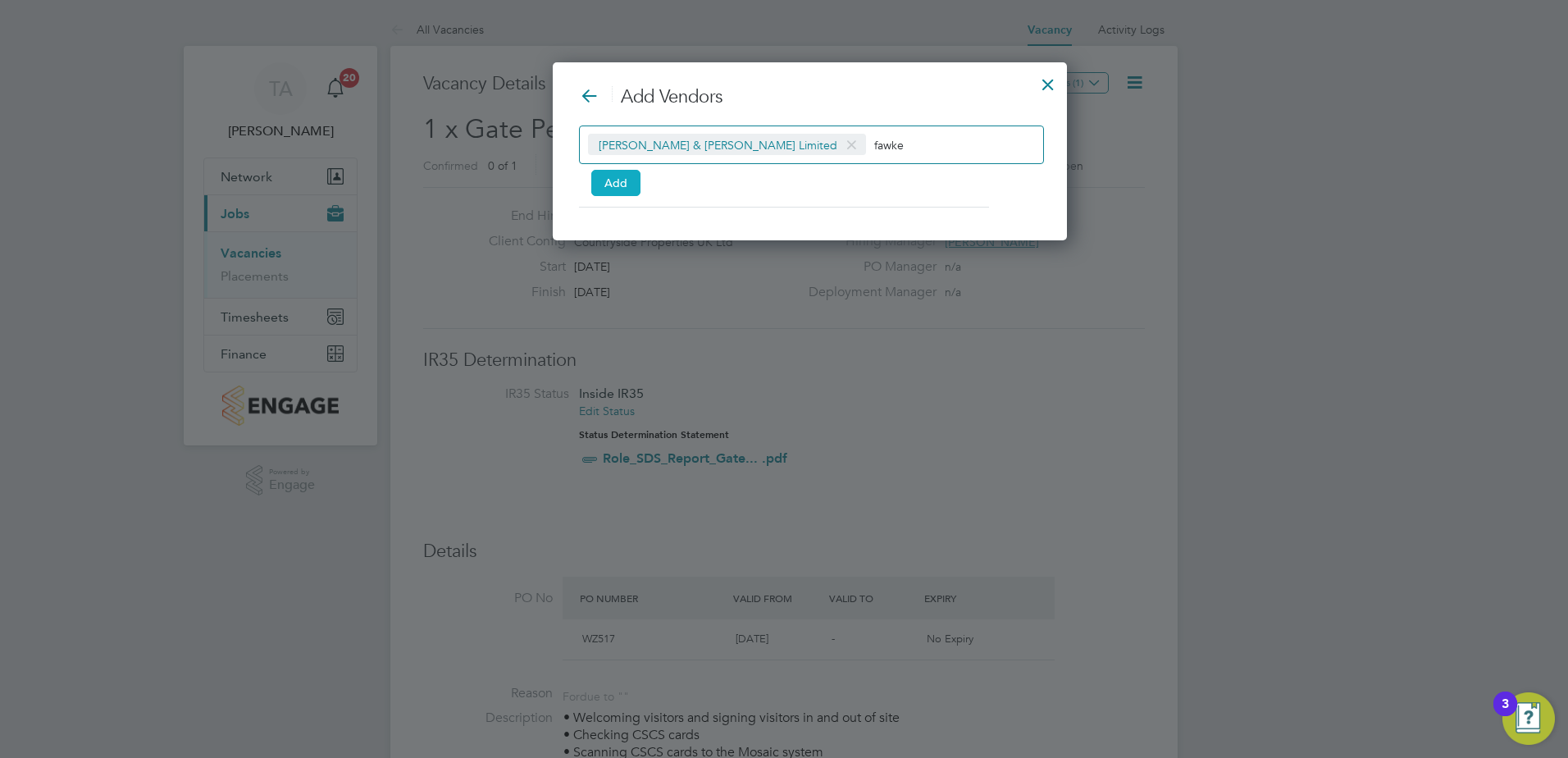
click at [629, 186] on button "Add" at bounding box center [615, 183] width 49 height 27
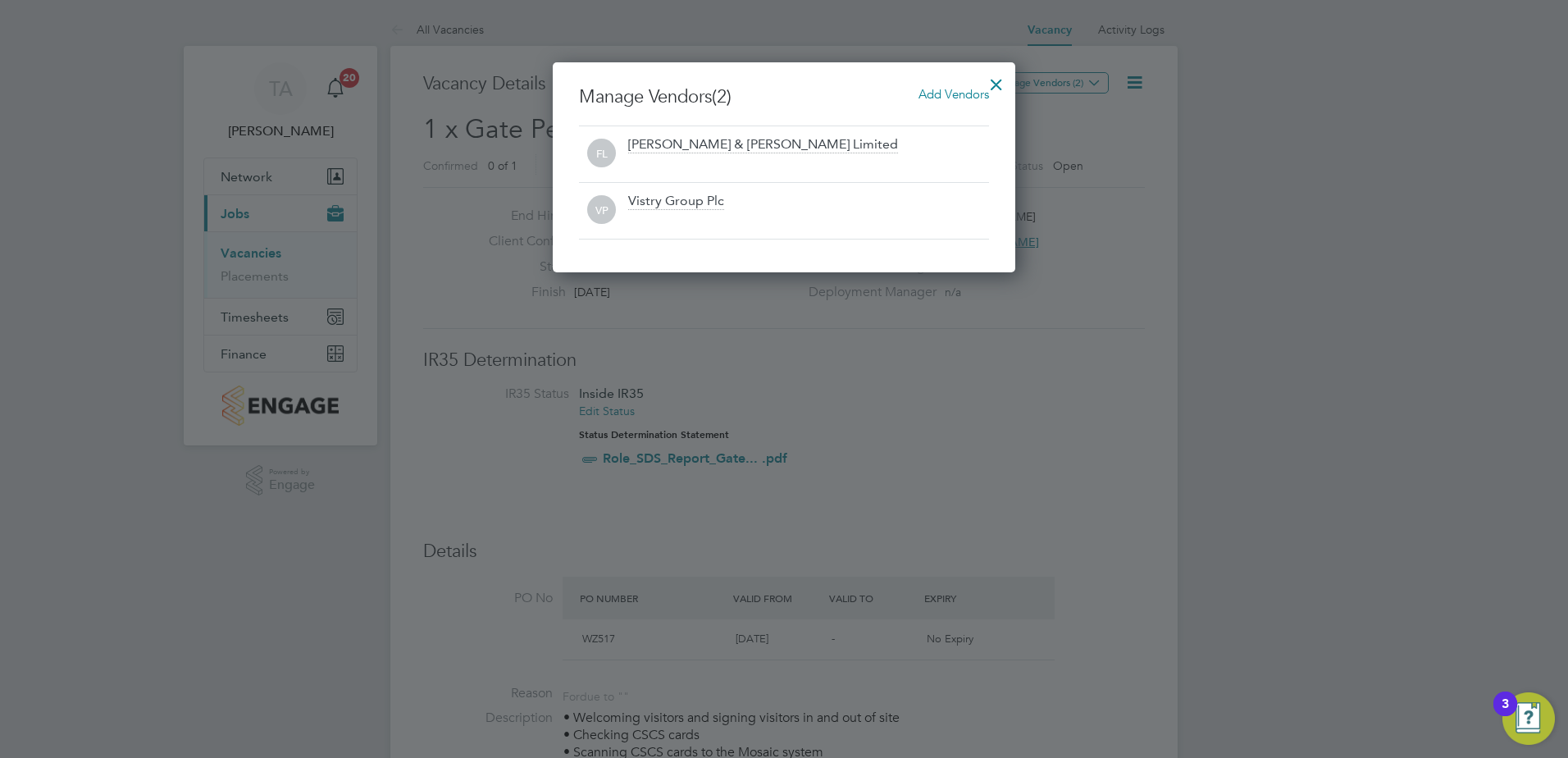
click at [993, 78] on div at bounding box center [996, 81] width 29 height 29
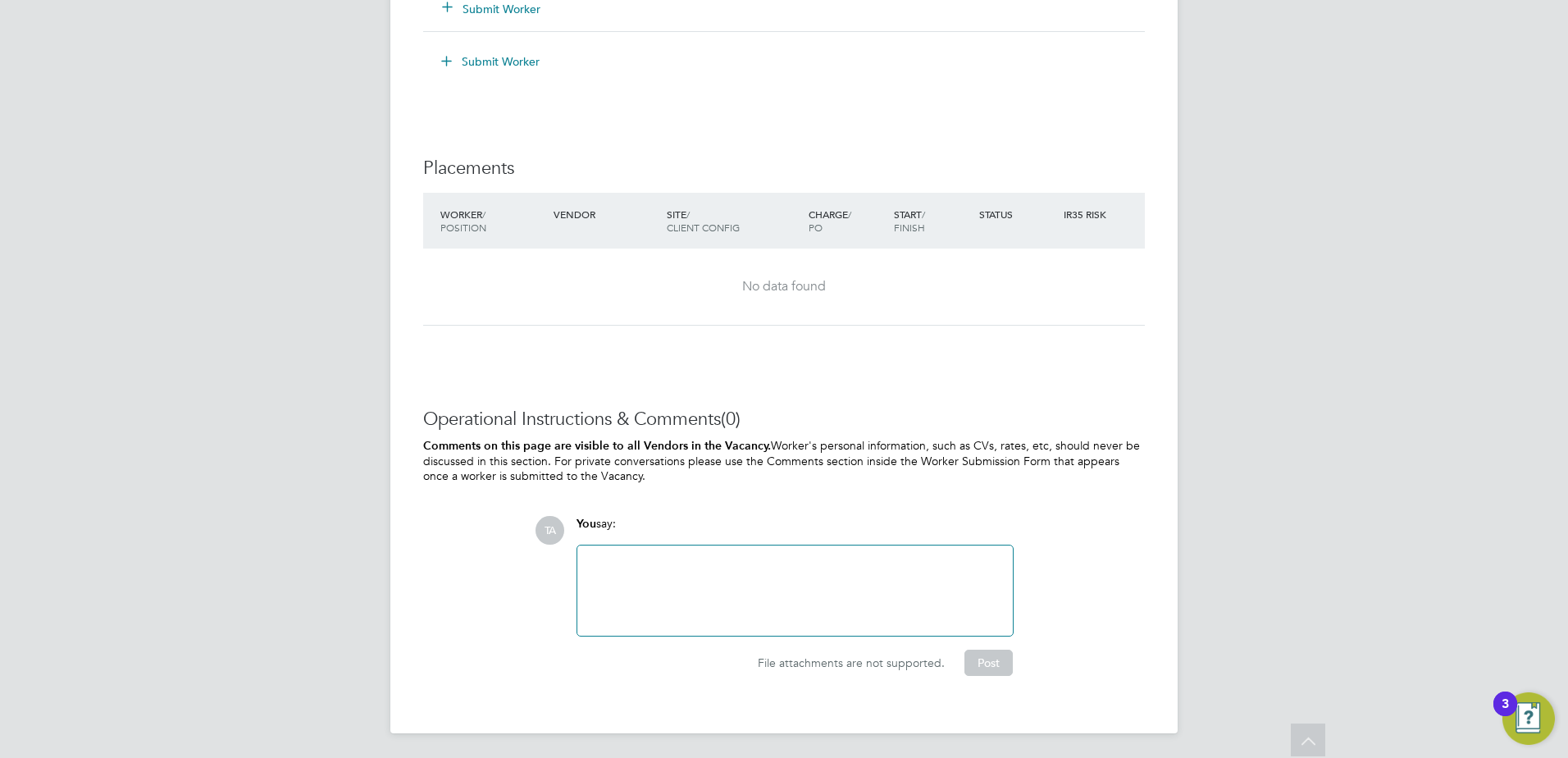
click at [739, 562] on div at bounding box center [794, 591] width 416 height 71
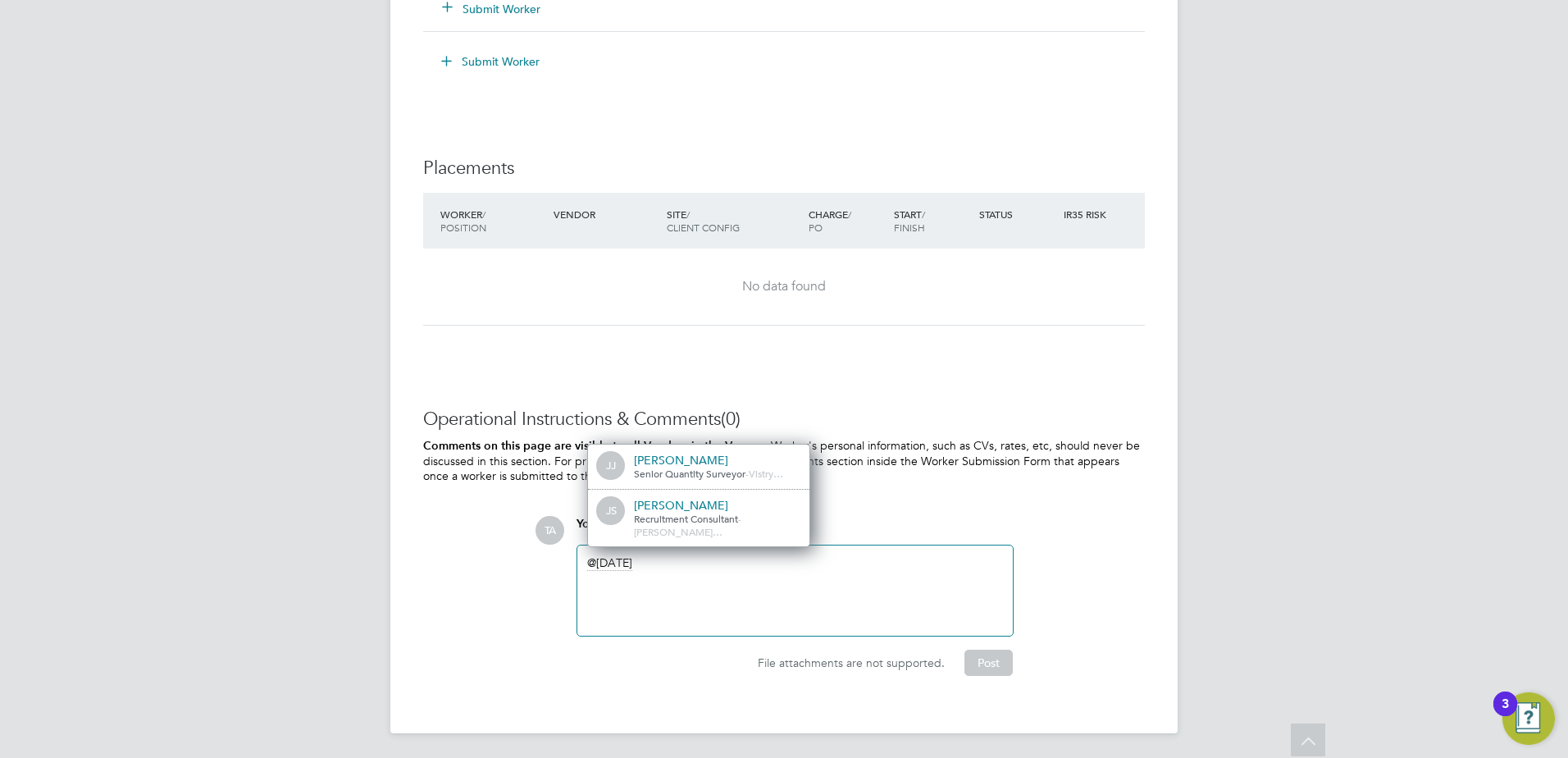
click at [670, 512] on div "Julia Scholes" at bounding box center [716, 504] width 164 height 15
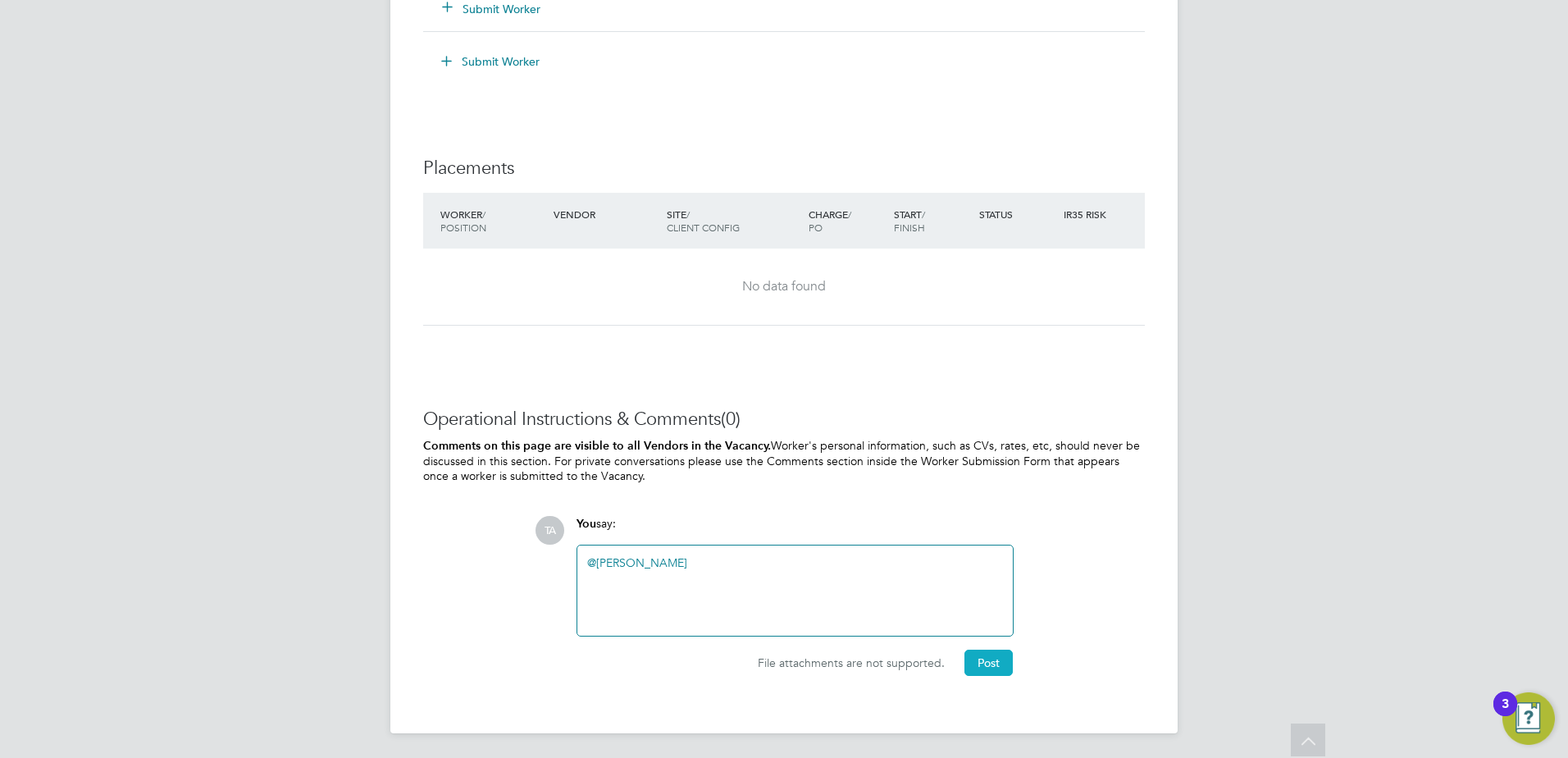
click at [991, 661] on button "Post" at bounding box center [988, 663] width 48 height 27
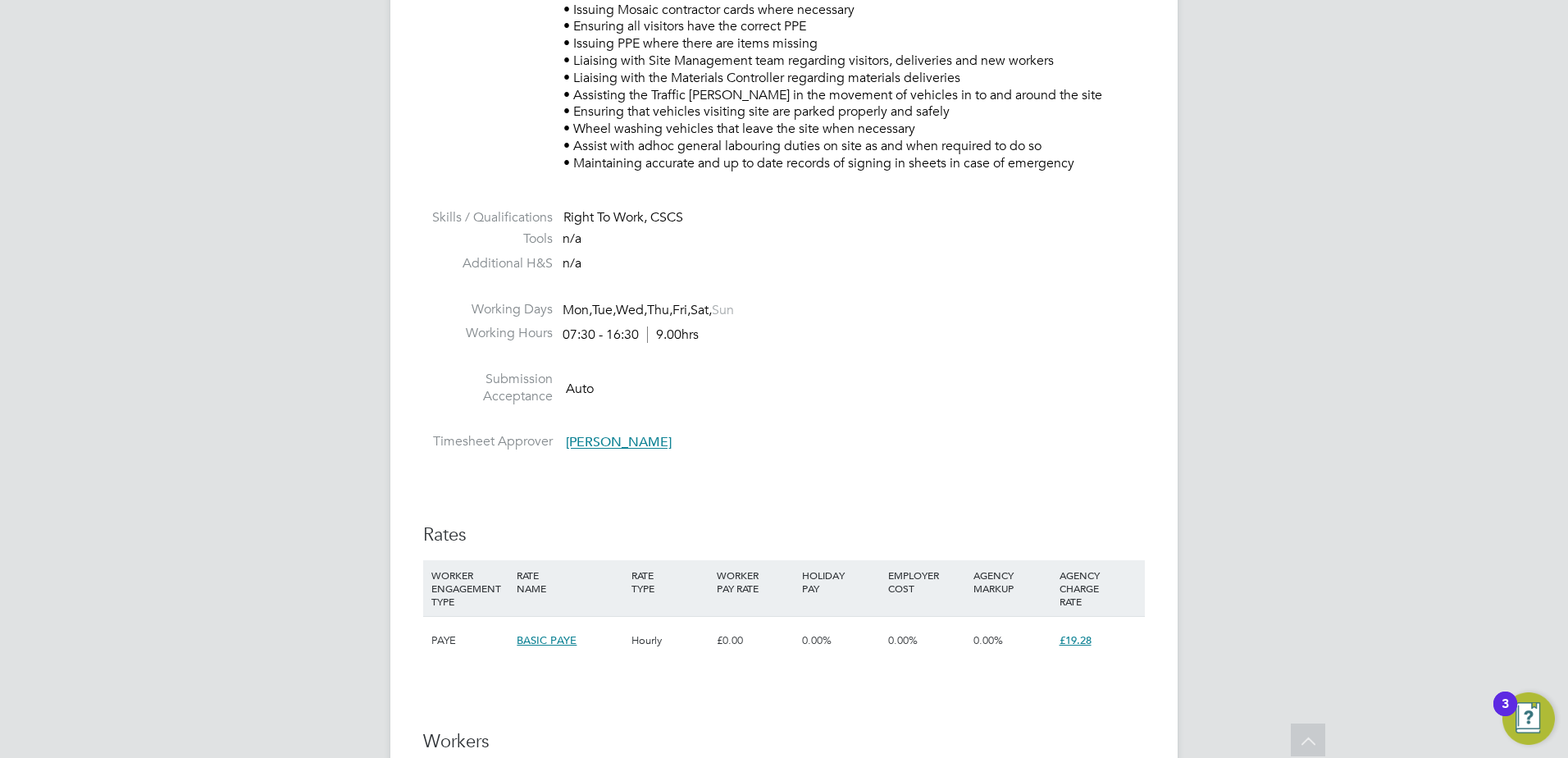
scroll to position [514, 0]
